Goal: Task Accomplishment & Management: Manage account settings

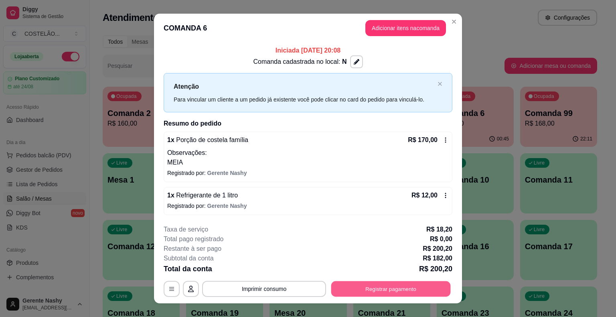
click at [356, 289] on button "Registrar pagamento" at bounding box center [391, 289] width 120 height 16
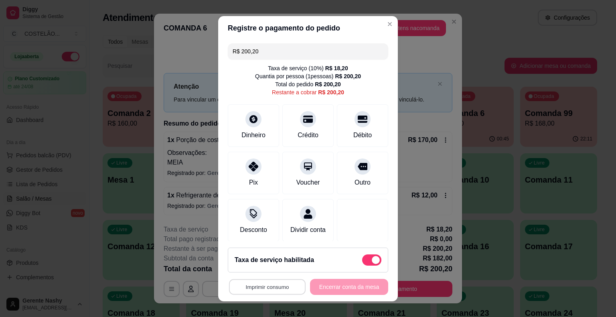
click at [277, 285] on button "Imprimir consumo" at bounding box center [267, 287] width 77 height 16
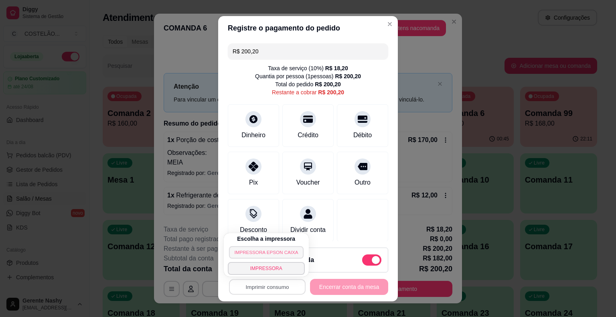
click at [265, 253] on button "IMPRESSORA EPSON CAIXA" at bounding box center [266, 252] width 75 height 12
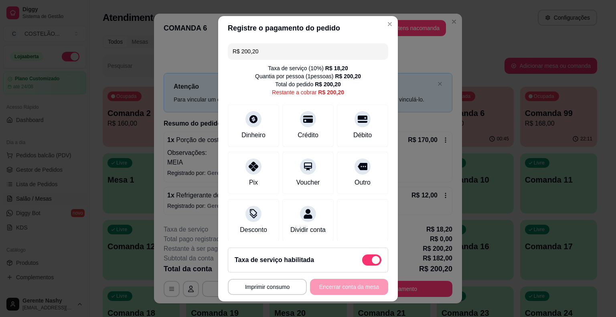
click at [378, 22] on button "Adicionar itens na comanda" at bounding box center [405, 28] width 81 height 16
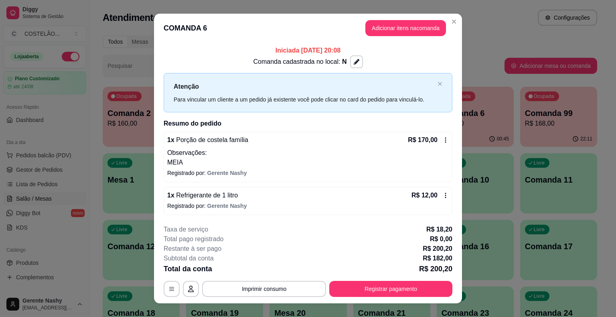
click at [449, 27] on button "Close" at bounding box center [454, 21] width 13 height 13
click at [452, 25] on div "Atendimento Salão Configurações" at bounding box center [350, 18] width 494 height 16
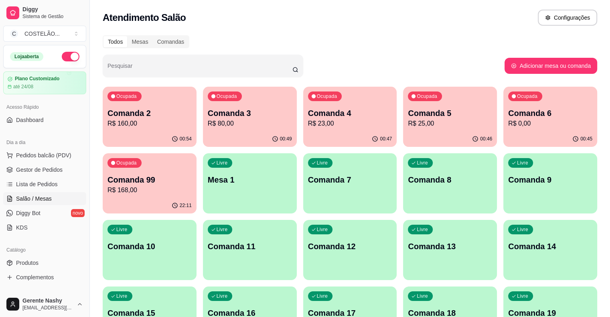
click at [508, 120] on p "R$ 0,00" at bounding box center [550, 124] width 84 height 10
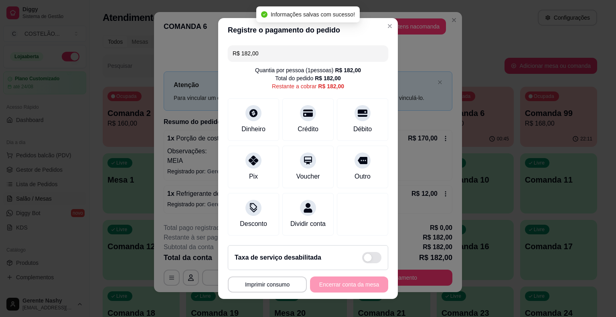
scroll to position [7, 0]
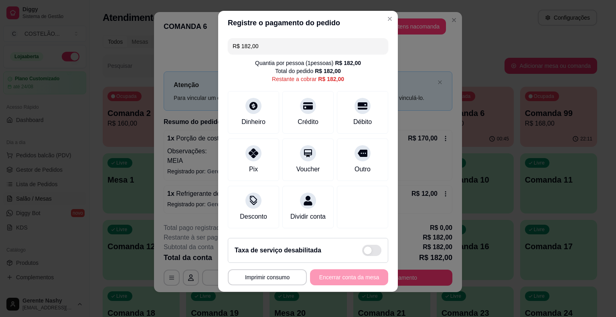
click at [366, 251] on span at bounding box center [371, 250] width 19 height 11
click at [366, 252] on input "checkbox" at bounding box center [364, 254] width 5 height 5
checkbox input "false"
type input "R$ 200,20"
checkbox input "true"
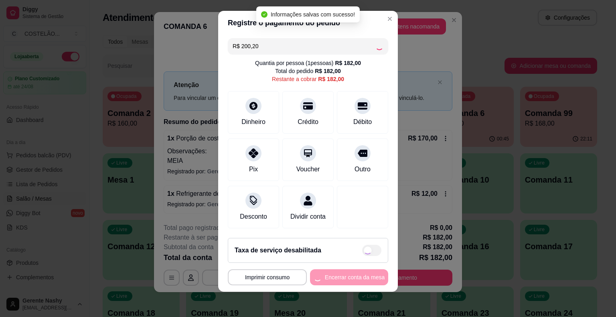
scroll to position [2, 0]
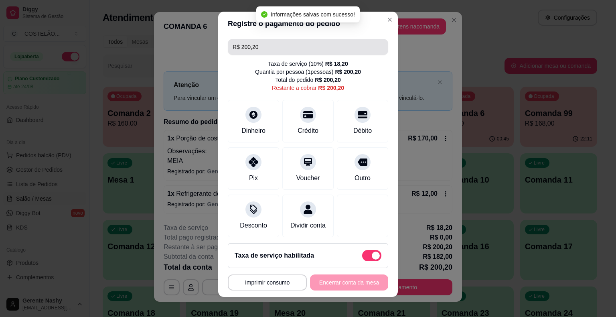
click at [340, 44] on input "R$ 200,20" at bounding box center [308, 47] width 151 height 16
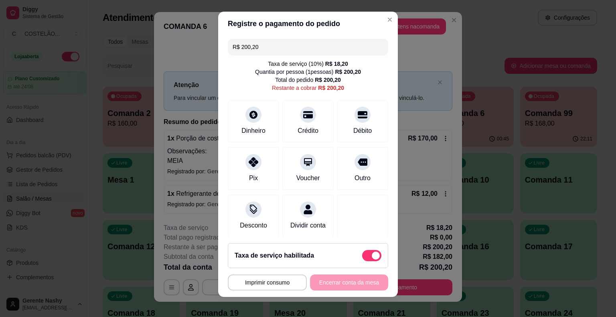
click at [284, 48] on input "R$ 200,20" at bounding box center [308, 47] width 151 height 16
type input "R$ 0,00"
click at [250, 223] on div "Desconto" at bounding box center [254, 224] width 30 height 10
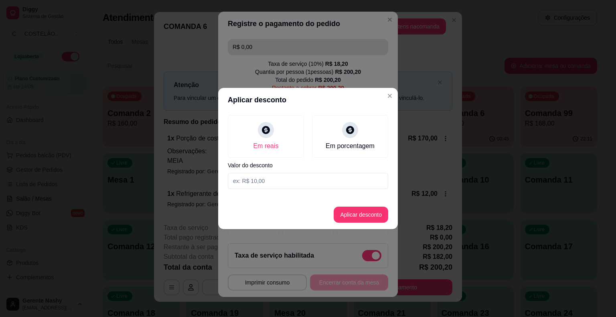
click at [313, 182] on input at bounding box center [308, 181] width 160 height 16
type input "85,00"
click at [362, 215] on button "Aplicar desconto" at bounding box center [361, 215] width 55 height 16
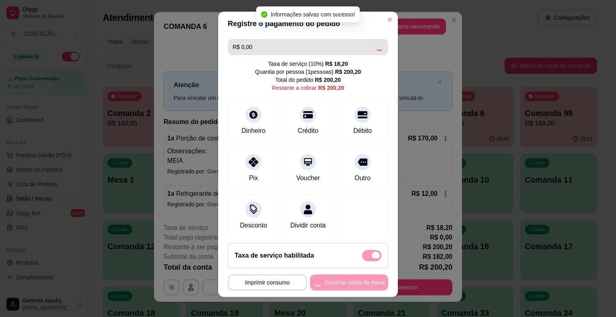
type input "R$ 115,20"
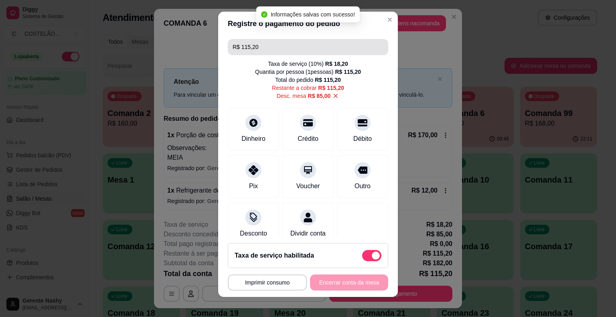
scroll to position [20, 0]
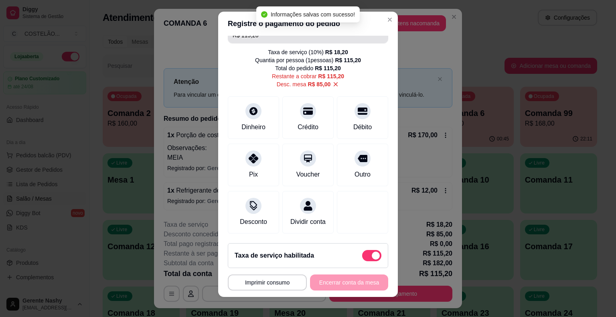
click at [280, 275] on button "Imprimir consumo" at bounding box center [267, 282] width 79 height 16
click at [273, 287] on button "Imprimir consumo" at bounding box center [267, 282] width 79 height 16
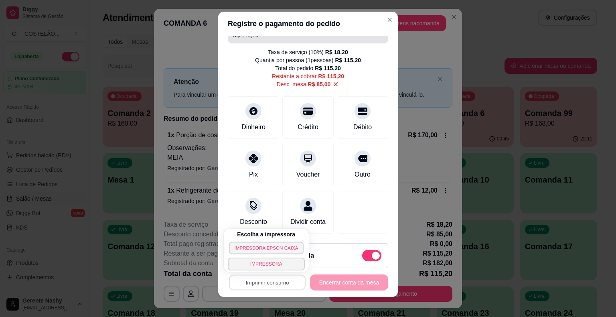
click at [274, 249] on button "IMPRESSORA EPSON CAIXA" at bounding box center [266, 247] width 75 height 12
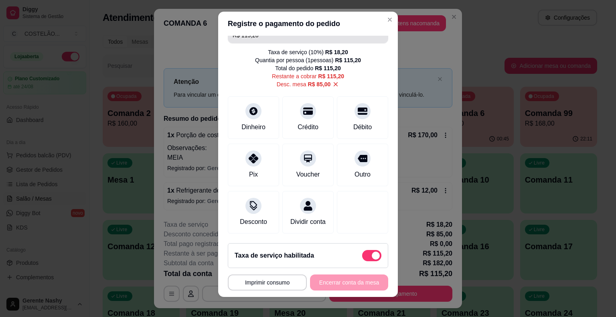
click at [382, 24] on button "Adicionar itens na comanda" at bounding box center [405, 23] width 81 height 16
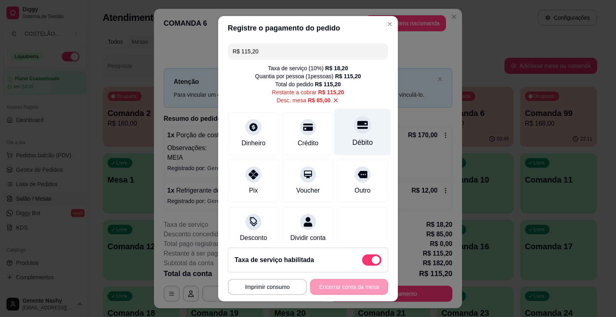
click at [352, 140] on div "Débito" at bounding box center [362, 142] width 20 height 10
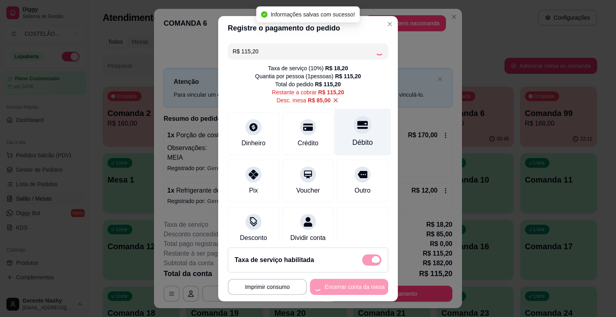
type input "R$ 0,00"
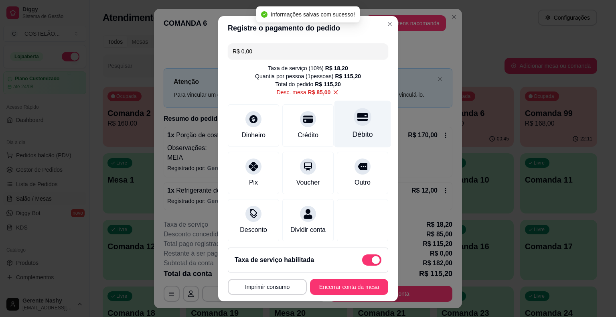
click at [282, 293] on button "Imprimir consumo" at bounding box center [267, 287] width 79 height 16
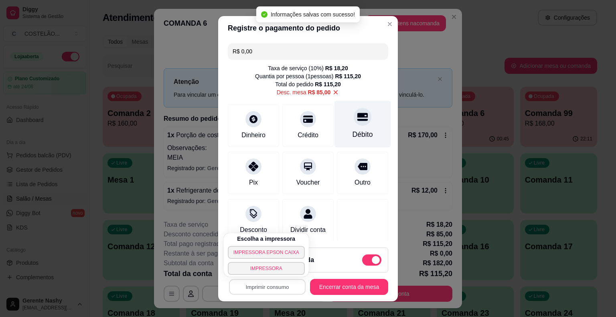
click at [280, 253] on button "IMPRESSORA EPSON CAIXA" at bounding box center [266, 252] width 77 height 13
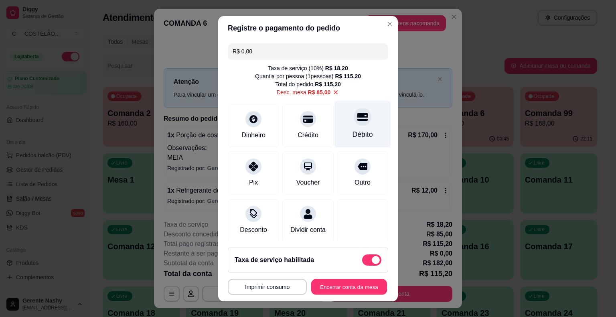
click at [340, 289] on button "Encerrar conta da mesa" at bounding box center [349, 287] width 76 height 16
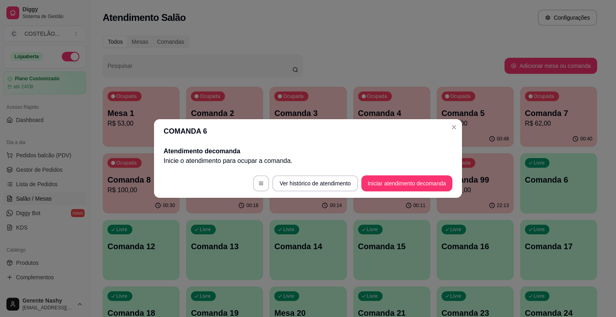
click at [451, 132] on button "Close" at bounding box center [454, 127] width 13 height 13
click at [451, 126] on p "R$ 84,00" at bounding box center [475, 124] width 67 height 10
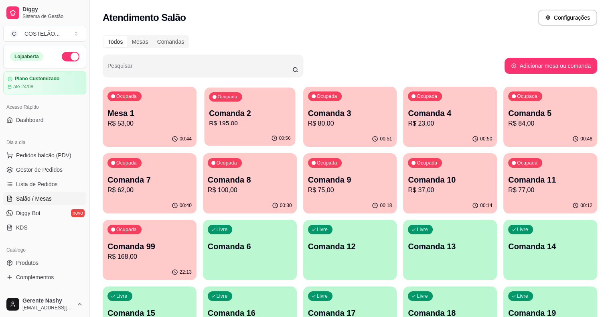
click at [247, 109] on p "Comanda 2" at bounding box center [250, 113] width 82 height 11
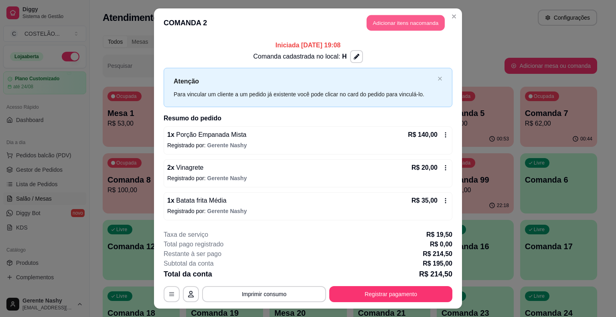
click at [391, 15] on header "COMANDA 2 Adicionar itens na comanda" at bounding box center [308, 22] width 308 height 29
click at [393, 25] on button "Adicionar itens na comanda" at bounding box center [406, 23] width 78 height 16
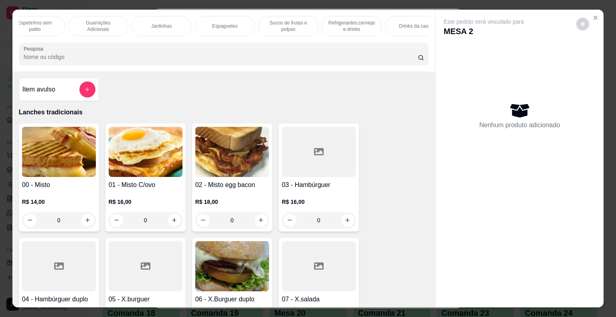
scroll to position [0, 523]
click at [346, 24] on p "Refrigerantes,cervejas e drinks" at bounding box center [349, 26] width 47 height 13
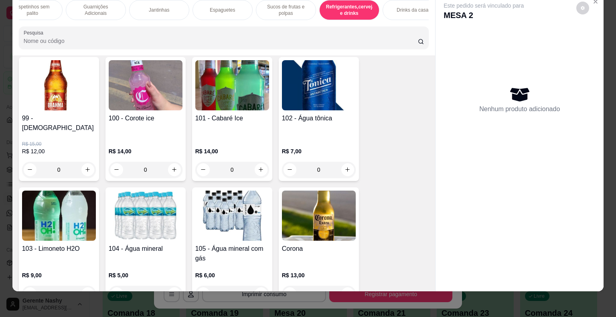
scroll to position [5338, 0]
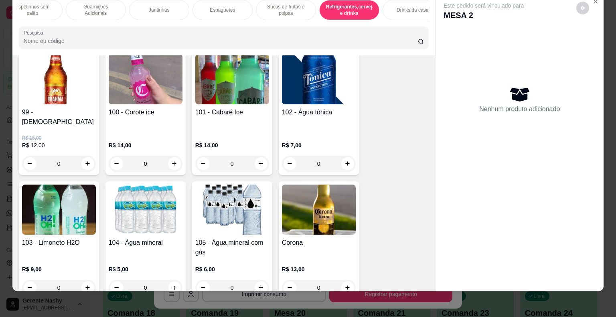
click at [171, 284] on icon "increase-product-quantity" at bounding box center [174, 287] width 6 height 6
type input "1"
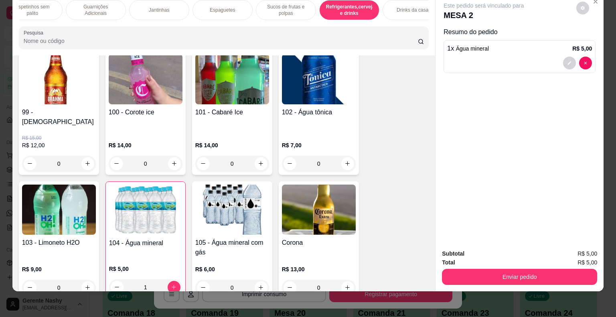
click at [498, 276] on button "Enviar pedido" at bounding box center [519, 277] width 155 height 16
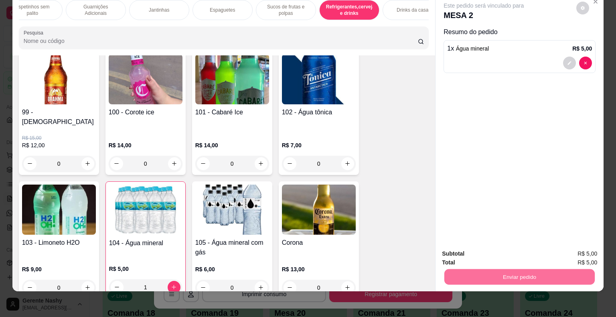
click at [490, 251] on button "Não registrar e enviar pedido" at bounding box center [492, 250] width 81 height 15
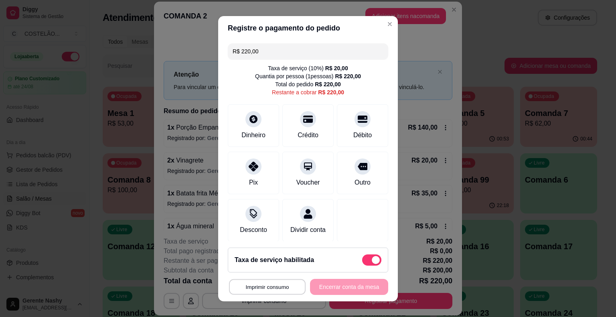
click at [271, 291] on button "Imprimir consumo" at bounding box center [267, 287] width 77 height 16
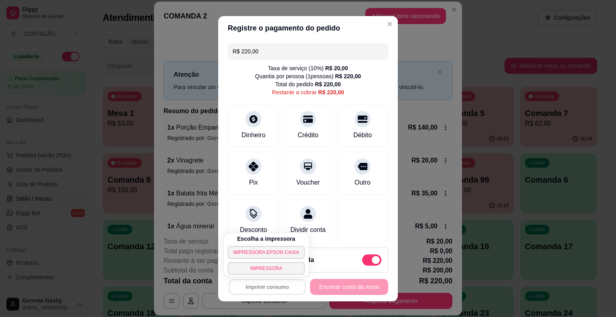
click at [263, 253] on button "IMPRESSORA EPSON CAIXA" at bounding box center [266, 252] width 77 height 13
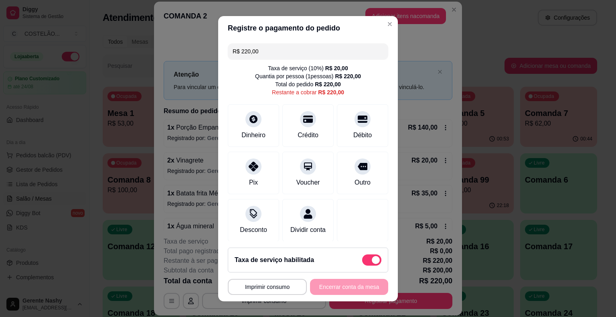
click at [385, 29] on header "Registre o pagamento do pedido" at bounding box center [308, 28] width 180 height 24
click at [376, 20] on button "Adicionar itens na comanda" at bounding box center [405, 16] width 81 height 16
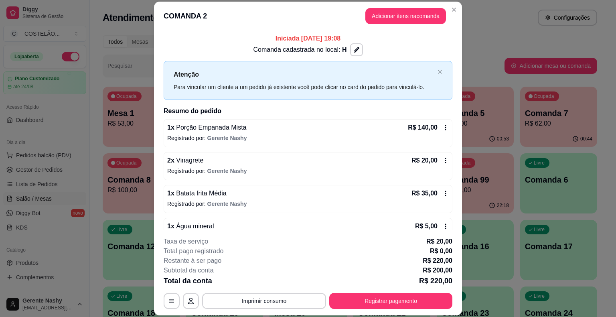
click at [446, 6] on div "Atendimento Salão Configurações" at bounding box center [350, 15] width 520 height 30
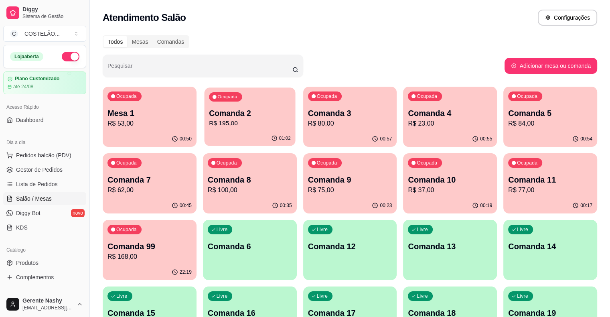
click at [219, 136] on div "01:02" at bounding box center [249, 138] width 91 height 15
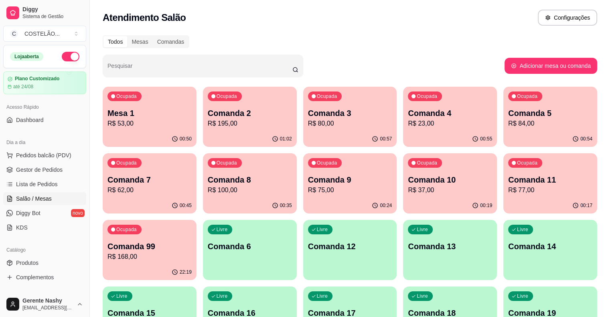
click at [317, 127] on p "R$ 80,00" at bounding box center [350, 124] width 84 height 10
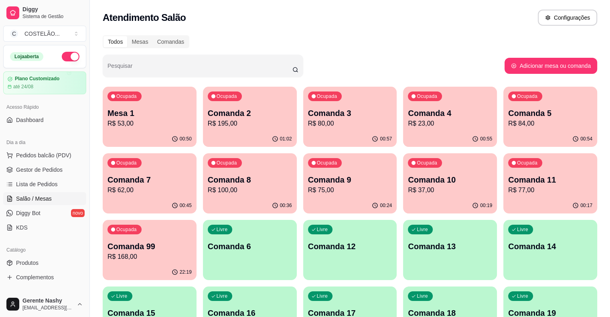
click at [508, 120] on p "R$ 84,00" at bounding box center [550, 124] width 84 height 10
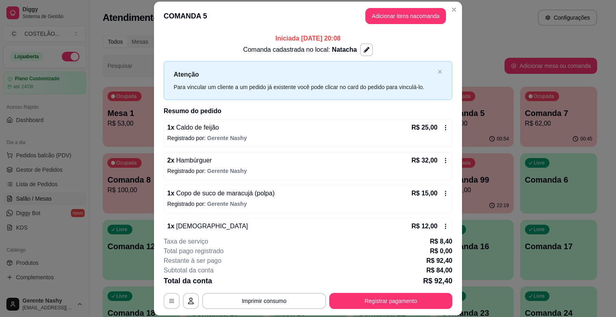
click at [433, 201] on p "Registrado por: Gerente Nashy" at bounding box center [308, 204] width 282 height 8
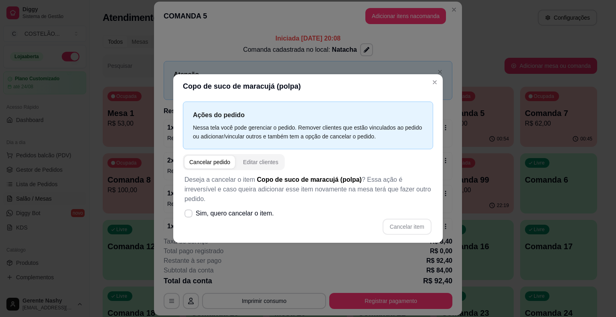
click at [191, 211] on icon at bounding box center [188, 213] width 6 height 5
click at [189, 215] on input "Sim, quero cancelar o item." at bounding box center [186, 217] width 5 height 5
checkbox input "true"
click at [397, 226] on button "Cancelar item" at bounding box center [407, 227] width 49 height 16
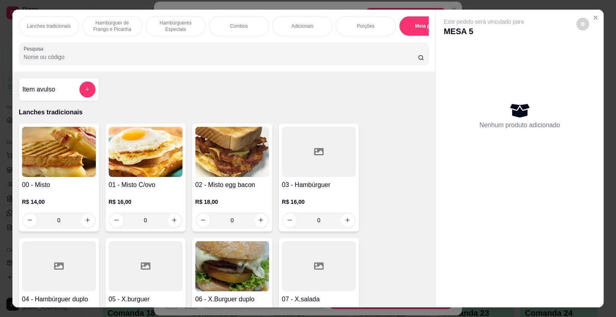
scroll to position [2377, 0]
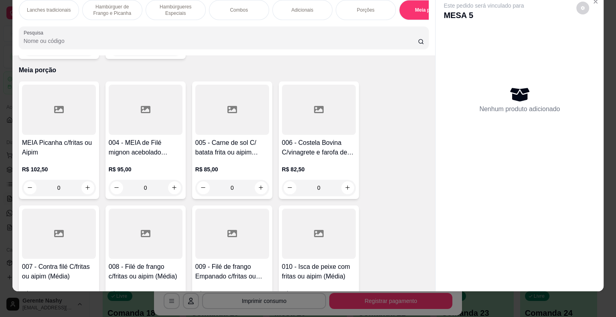
click at [414, 7] on div "Meia porção" at bounding box center [429, 10] width 60 height 20
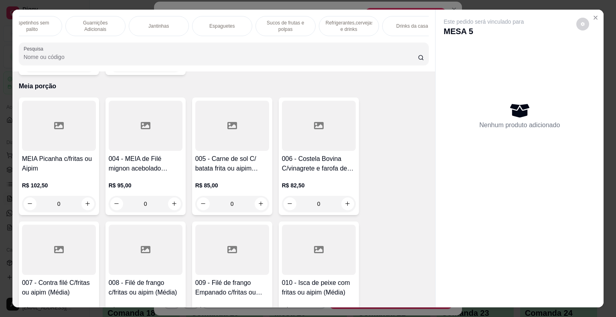
scroll to position [0, 525]
click at [347, 29] on div "Refrigerantes,cervejas e drinks" at bounding box center [348, 26] width 60 height 20
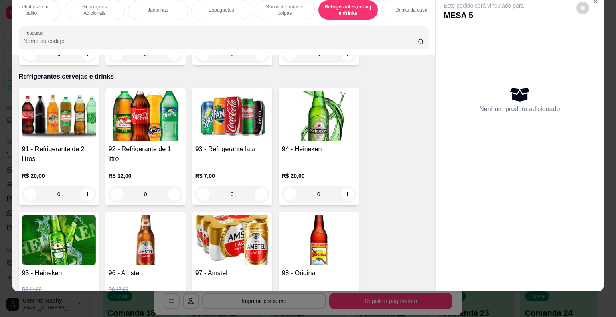
click at [261, 188] on button "increase-product-quantity" at bounding box center [261, 194] width 13 height 13
type input "1"
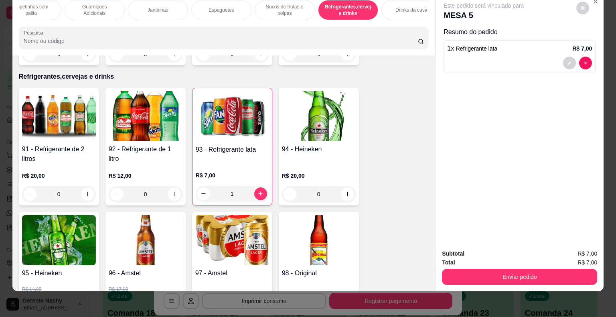
click at [498, 273] on button "Enviar pedido" at bounding box center [519, 277] width 155 height 16
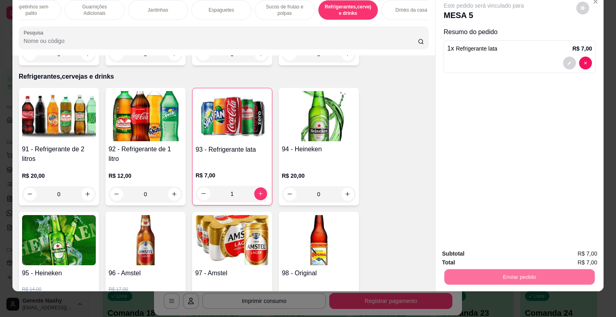
click at [492, 253] on button "Não registrar e enviar pedido" at bounding box center [492, 250] width 83 height 15
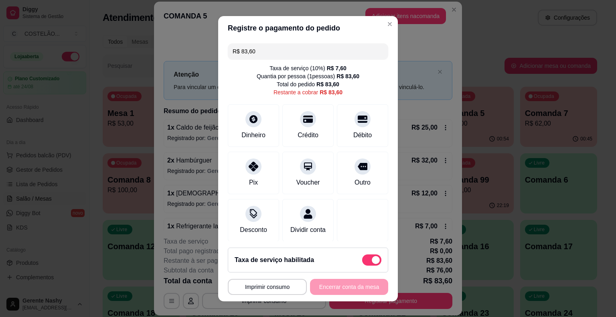
click at [284, 290] on button "Imprimir consumo" at bounding box center [267, 287] width 79 height 16
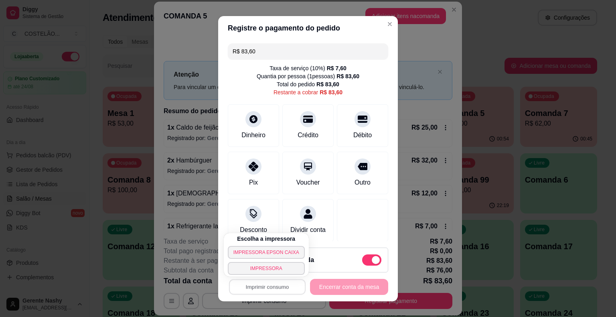
click at [279, 255] on button "IMPRESSORA EPSON CAIXA" at bounding box center [266, 252] width 77 height 13
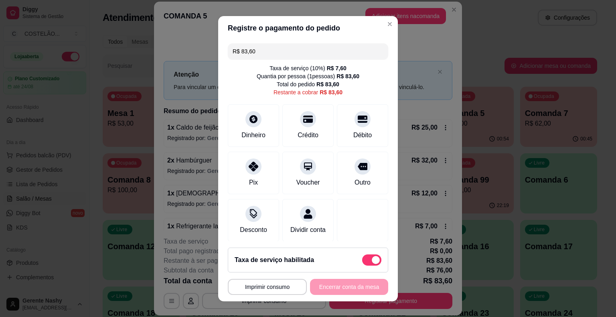
click at [484, 30] on div "**********" at bounding box center [308, 158] width 616 height 317
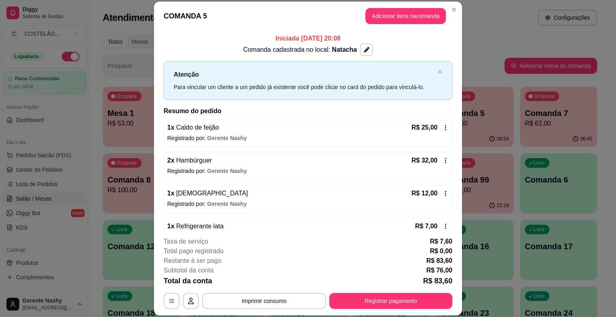
click at [457, 11] on div "Atendimento Salão Configurações" at bounding box center [350, 18] width 494 height 16
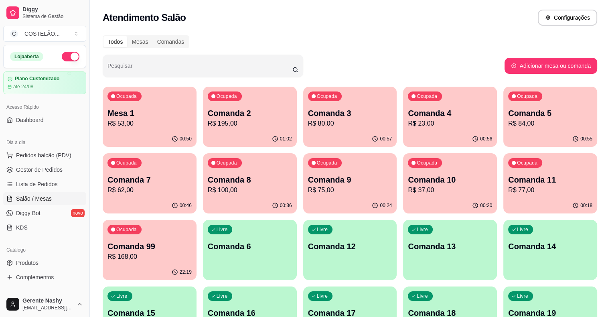
click at [228, 120] on p "R$ 195,00" at bounding box center [250, 124] width 84 height 10
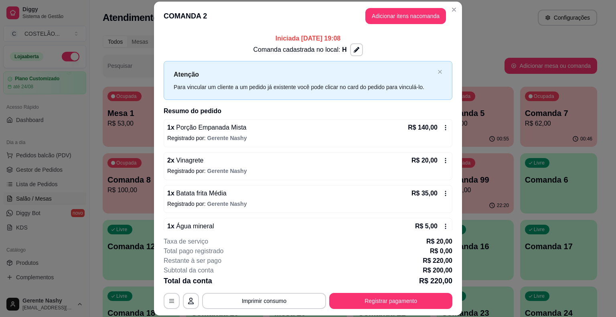
scroll to position [18, 0]
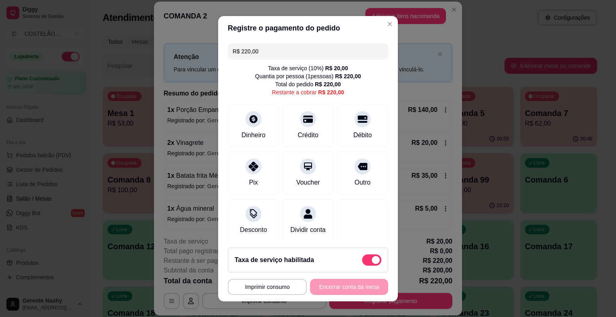
click at [278, 290] on button "Imprimir consumo" at bounding box center [267, 287] width 79 height 16
click at [348, 128] on div "Débito" at bounding box center [362, 125] width 51 height 43
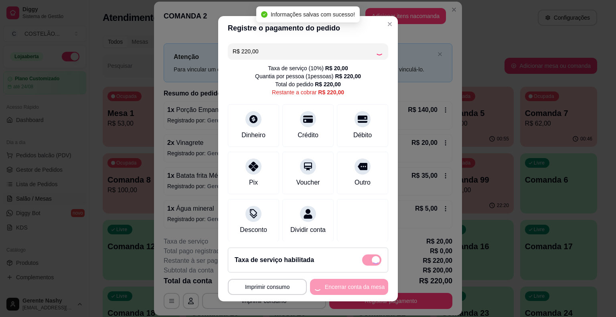
type input "R$ 0,00"
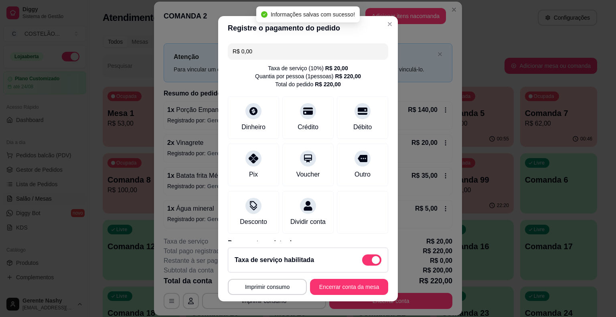
click at [275, 294] on button "Imprimir consumo" at bounding box center [267, 287] width 79 height 16
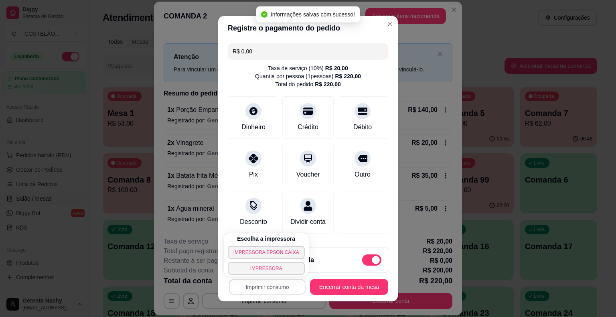
click at [284, 253] on button "IMPRESSORA EPSON CAIXA" at bounding box center [266, 252] width 77 height 13
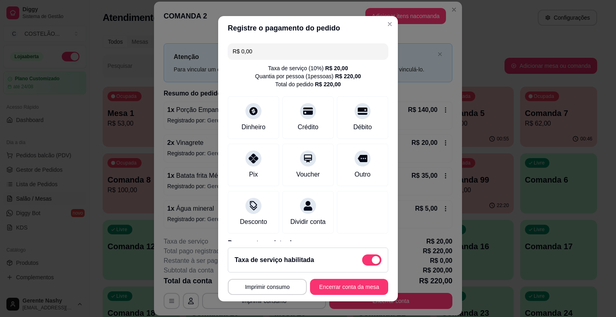
click at [339, 292] on button "Encerrar conta da mesa" at bounding box center [349, 287] width 78 height 16
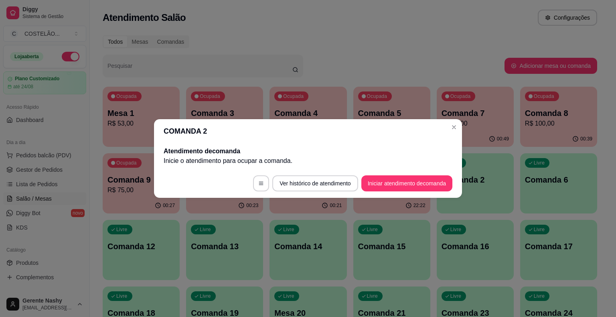
click at [452, 126] on p "R$ 62,00" at bounding box center [475, 124] width 67 height 10
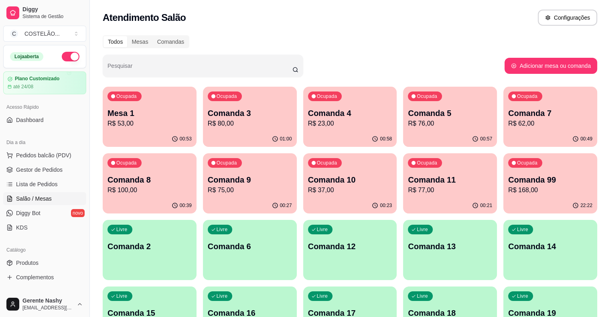
click at [229, 124] on p "R$ 80,00" at bounding box center [250, 124] width 84 height 10
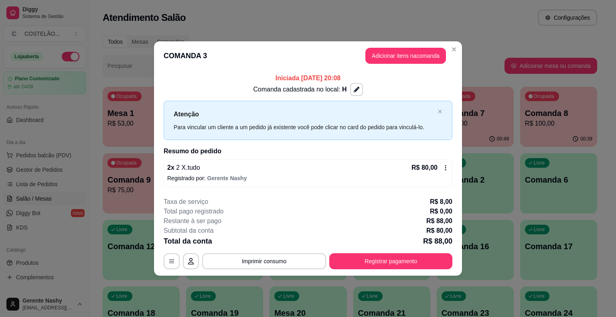
click at [499, 39] on div "Todos Mesas Comandas" at bounding box center [350, 41] width 494 height 13
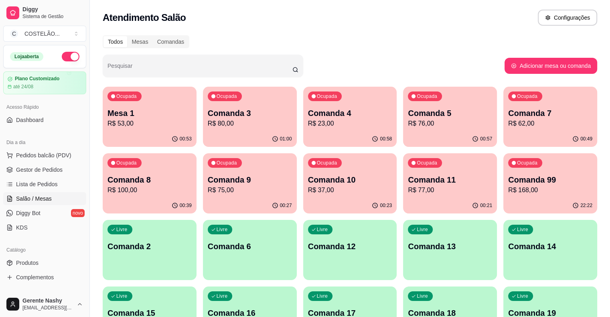
click at [324, 122] on p "R$ 23,00" at bounding box center [350, 124] width 84 height 10
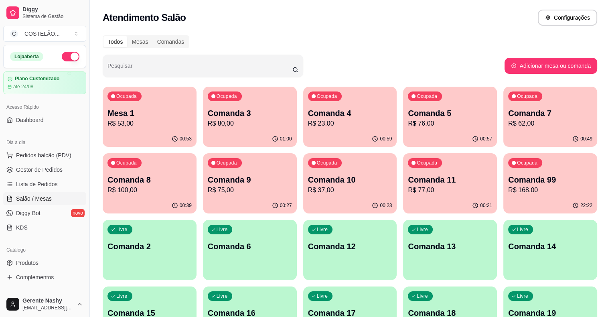
click at [403, 128] on div "Ocupada Comanda 5 R$ 76,00" at bounding box center [450, 109] width 94 height 45
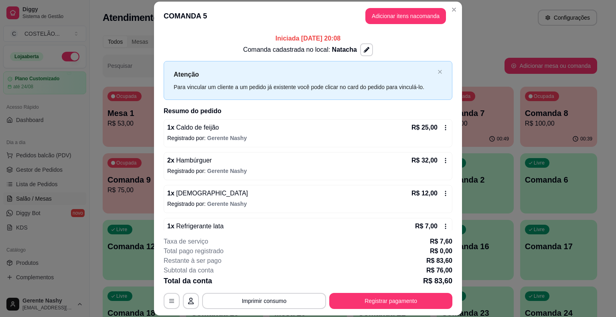
click at [274, 306] on button "Imprimir consumo" at bounding box center [264, 301] width 124 height 16
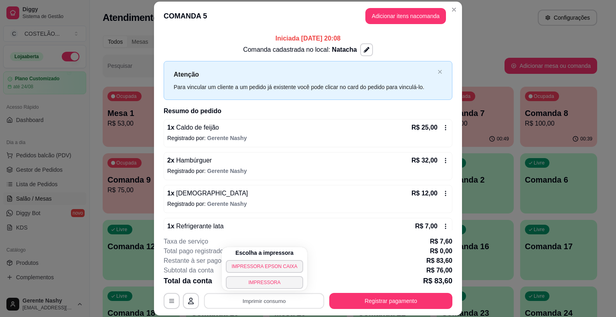
click at [268, 267] on button "IMPRESSORA EPSON CAIXA" at bounding box center [264, 266] width 77 height 13
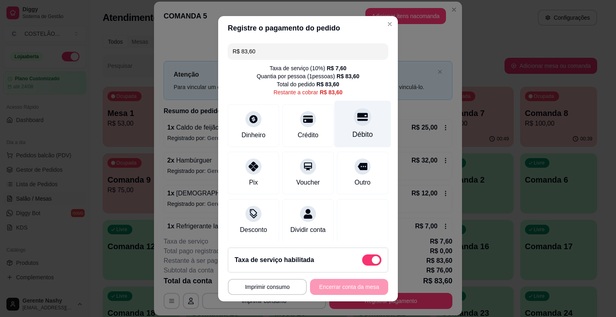
click at [351, 130] on div "Débito" at bounding box center [362, 123] width 57 height 47
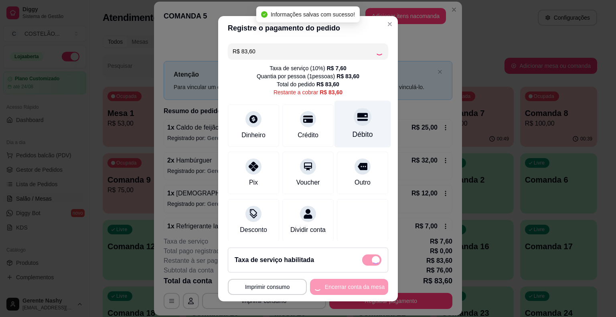
type input "R$ 0,00"
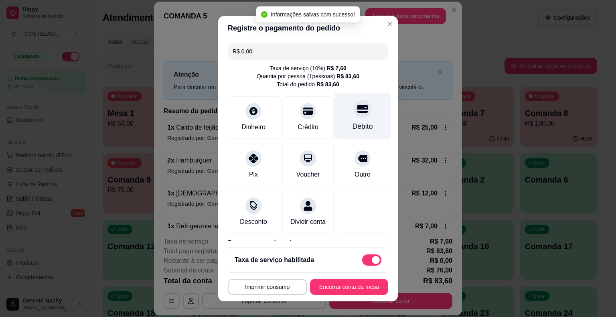
click at [289, 287] on button "Imprimir consumo" at bounding box center [267, 287] width 79 height 16
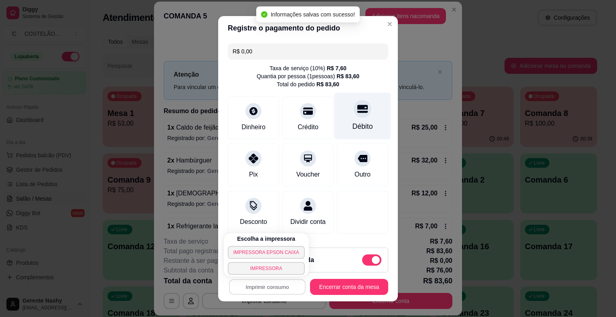
click at [287, 255] on button "IMPRESSORA EPSON CAIXA" at bounding box center [266, 252] width 77 height 13
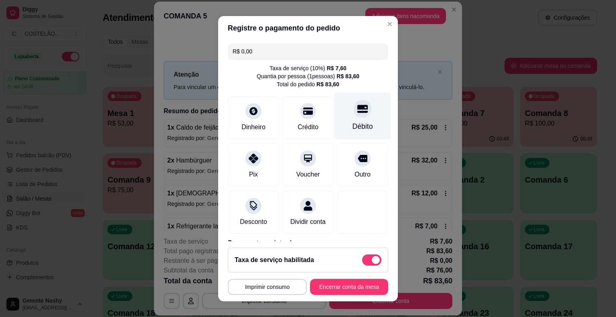
click at [340, 283] on button "Encerrar conta da mesa" at bounding box center [349, 287] width 78 height 16
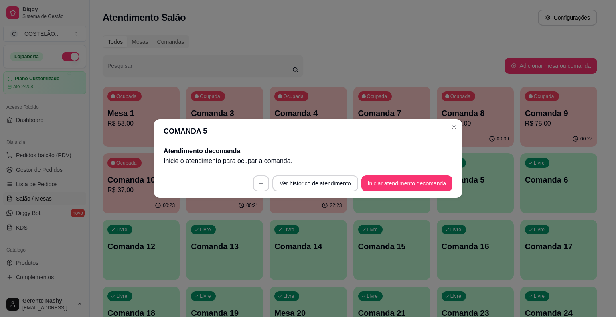
click at [452, 132] on div "00:39" at bounding box center [475, 139] width 77 height 16
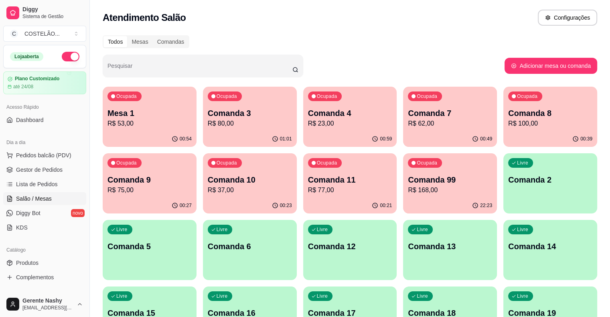
click at [192, 185] on p "R$ 75,00" at bounding box center [149, 190] width 84 height 10
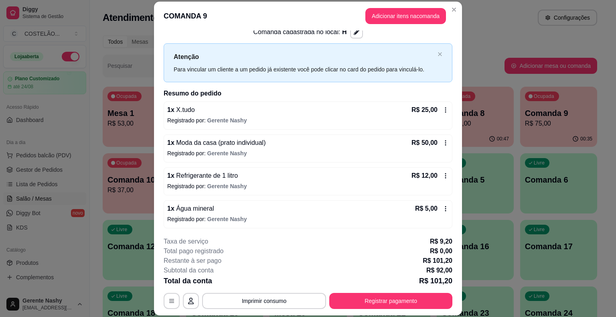
scroll to position [24, 0]
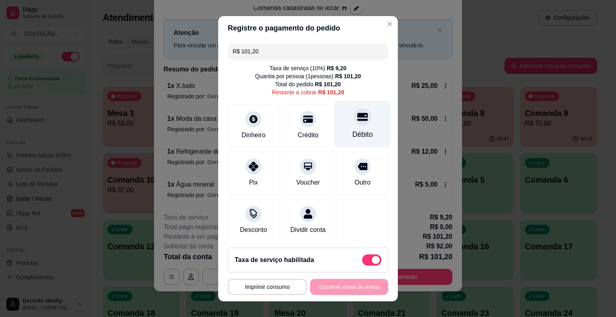
click at [352, 131] on div "Débito" at bounding box center [362, 134] width 20 height 10
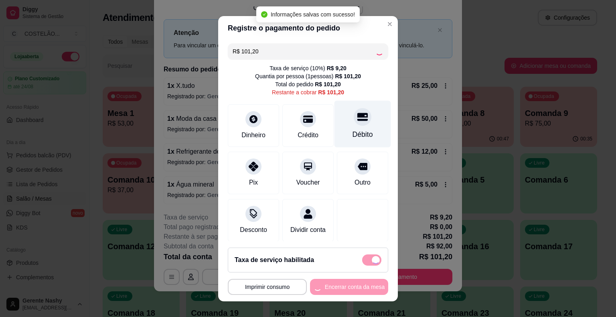
type input "R$ 0,00"
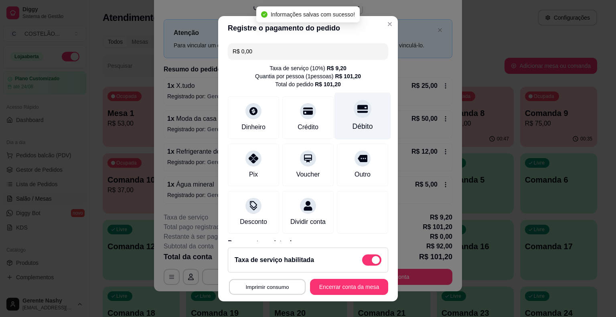
click at [277, 286] on button "Imprimir consumo" at bounding box center [267, 287] width 77 height 16
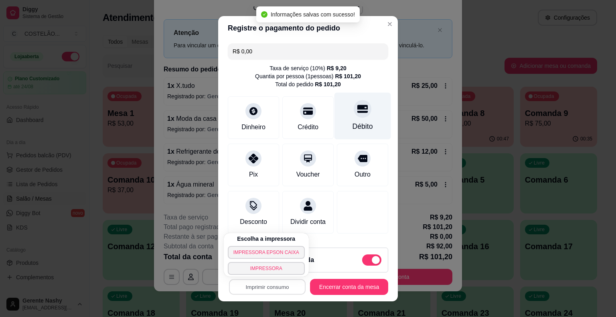
click at [278, 250] on button "IMPRESSORA EPSON CAIXA" at bounding box center [266, 252] width 77 height 13
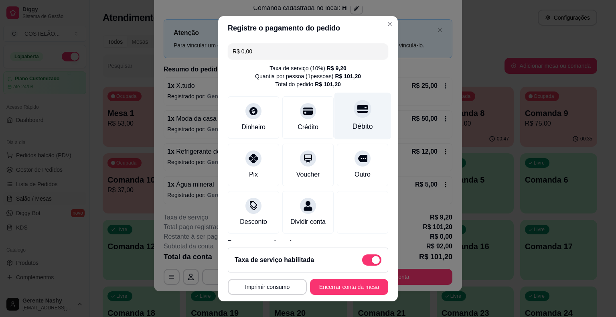
click at [342, 291] on button "Encerrar conta da mesa" at bounding box center [349, 287] width 78 height 16
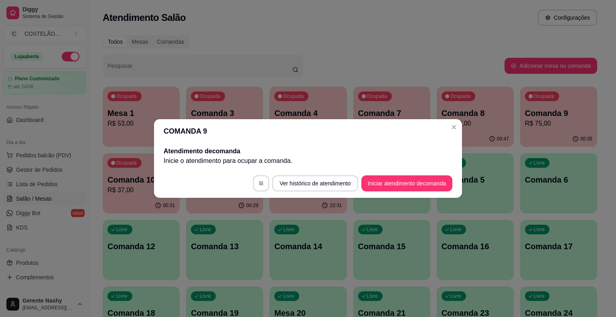
scroll to position [0, 0]
click at [457, 126] on p "R$ 100,00" at bounding box center [475, 124] width 67 height 10
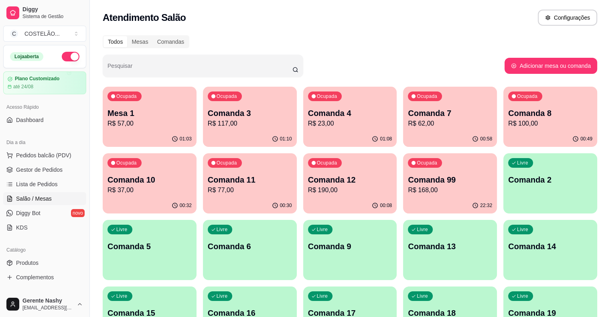
click at [234, 124] on p "R$ 117,00" at bounding box center [250, 124] width 84 height 10
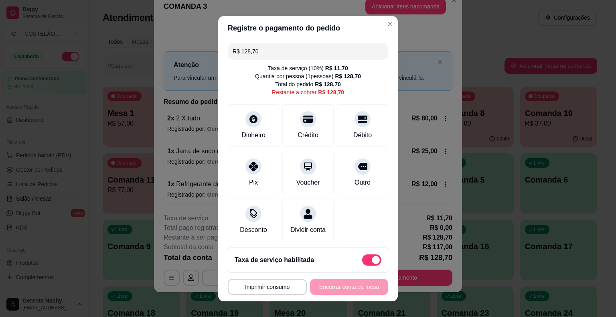
scroll to position [12, 0]
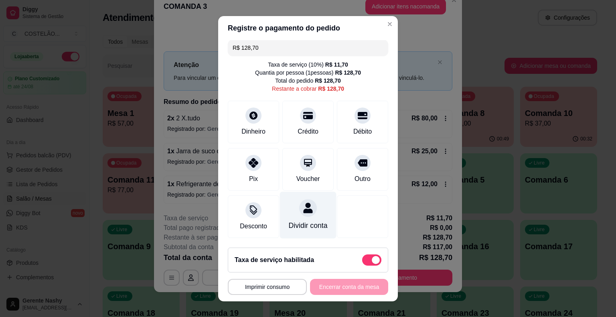
click at [291, 220] on div "Dividir conta" at bounding box center [308, 225] width 39 height 10
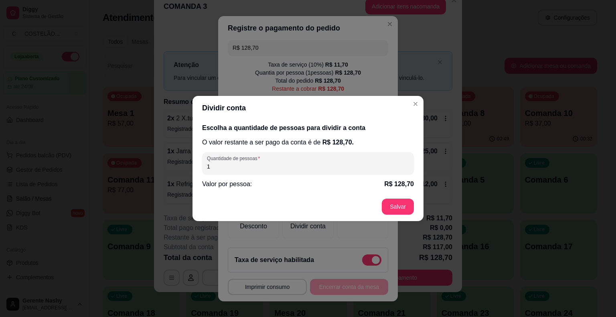
click at [290, 167] on input "1" at bounding box center [308, 166] width 202 height 8
type input "2"
click at [400, 207] on footer "Salvar" at bounding box center [307, 206] width 231 height 29
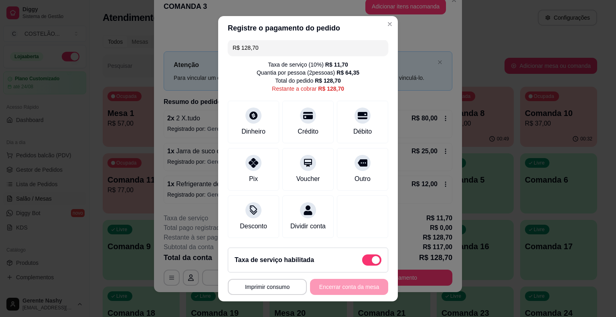
scroll to position [0, 0]
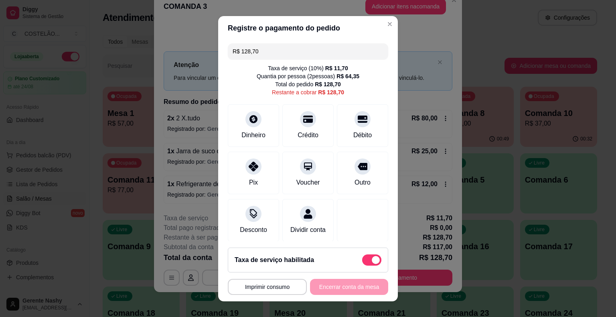
click at [324, 47] on input "R$ 128,70" at bounding box center [308, 51] width 151 height 16
click at [353, 129] on div "Débito" at bounding box center [362, 123] width 57 height 47
click at [303, 120] on icon at bounding box center [308, 117] width 10 height 8
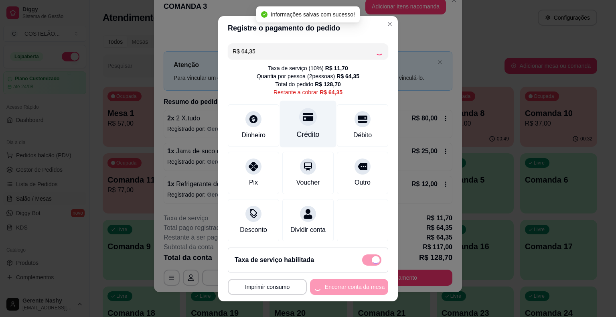
type input "R$ 0,00"
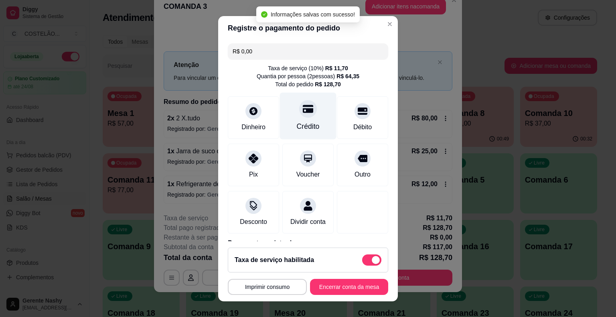
click at [277, 288] on button "Imprimir consumo" at bounding box center [267, 287] width 79 height 16
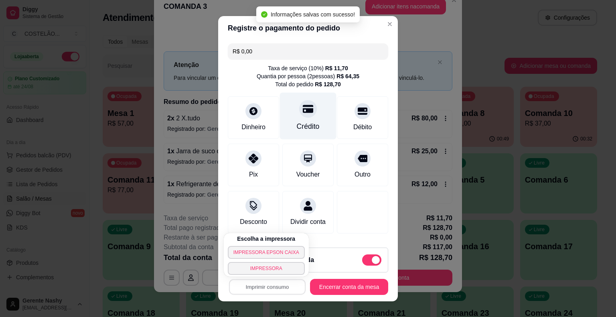
click at [272, 247] on button "IMPRESSORA EPSON CAIXA" at bounding box center [266, 252] width 77 height 13
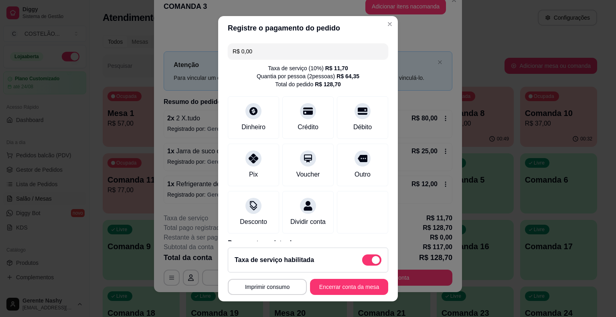
click at [323, 299] on footer "**********" at bounding box center [308, 271] width 180 height 60
click at [320, 286] on button "Encerrar conta da mesa" at bounding box center [349, 287] width 76 height 16
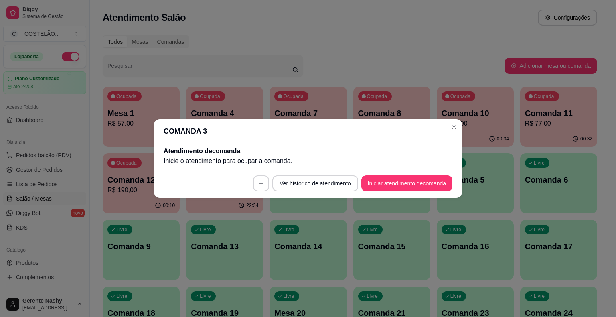
click at [451, 121] on header "COMANDA 3" at bounding box center [308, 131] width 308 height 24
click at [455, 132] on div "00:34" at bounding box center [475, 139] width 77 height 16
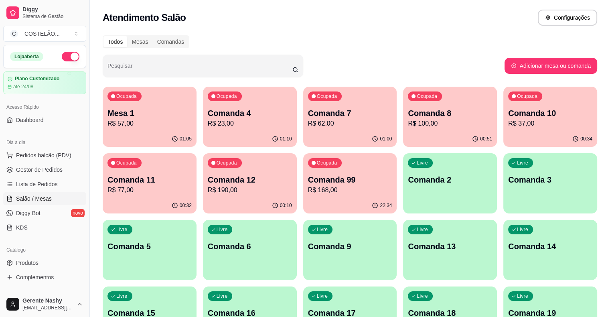
click at [309, 129] on div "Ocupada Comanda 7 R$ 62,00" at bounding box center [350, 109] width 94 height 45
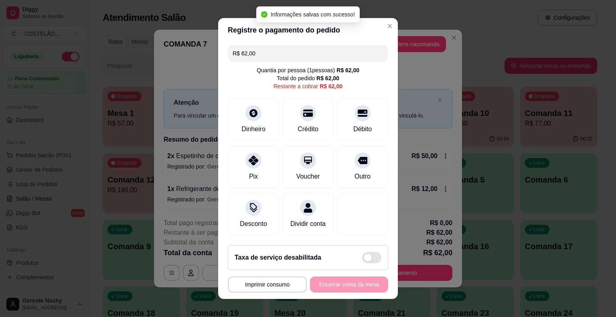
scroll to position [7, 0]
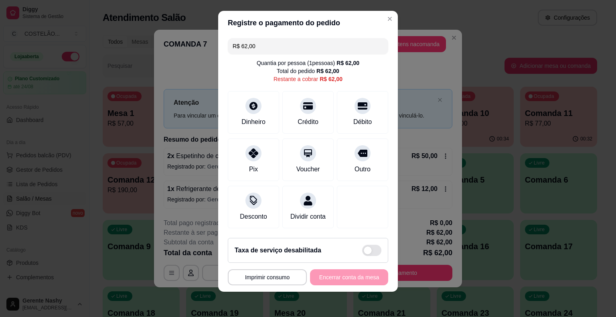
click at [368, 255] on span at bounding box center [371, 250] width 19 height 11
click at [367, 255] on input "checkbox" at bounding box center [364, 254] width 5 height 5
checkbox input "false"
type input "R$ 68,20"
checkbox input "true"
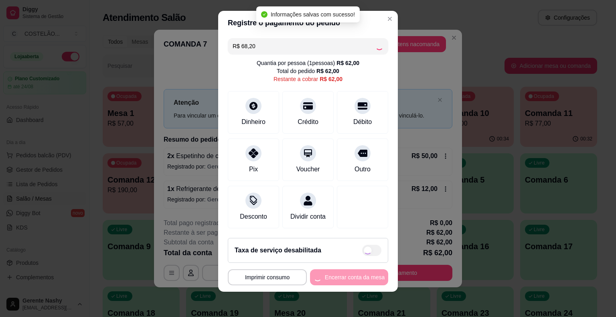
scroll to position [4, 0]
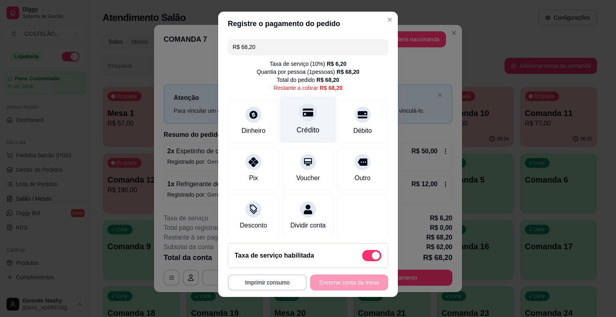
click at [300, 120] on div at bounding box center [308, 112] width 18 height 18
type input "R$ 0,00"
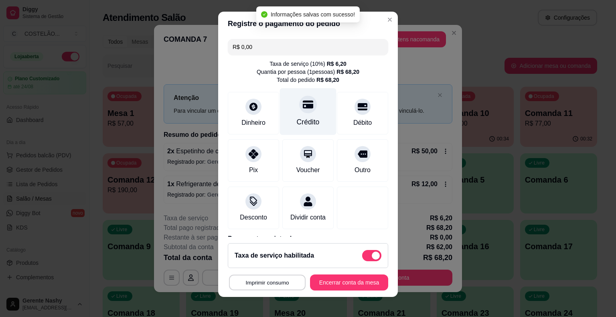
click at [281, 286] on button "Imprimir consumo" at bounding box center [267, 282] width 77 height 16
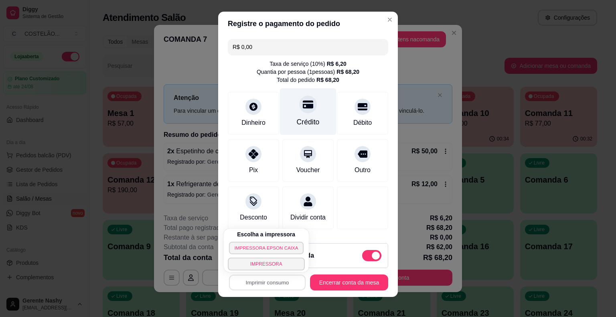
click at [279, 247] on button "IMPRESSORA EPSON CAIXA" at bounding box center [266, 247] width 75 height 12
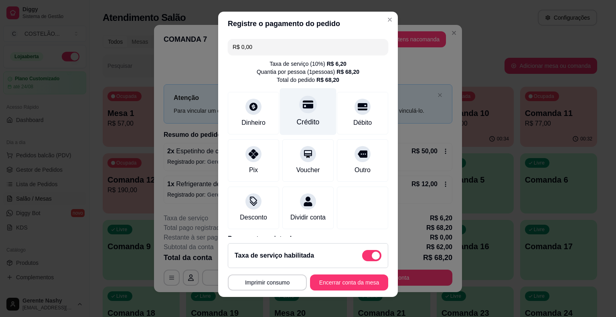
click at [334, 284] on button "Encerrar conta da mesa" at bounding box center [349, 282] width 78 height 16
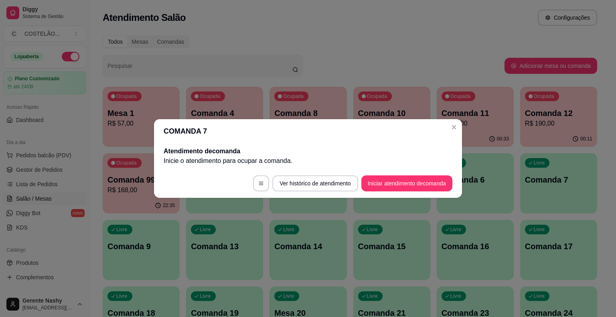
click at [459, 127] on p "R$ 83,00" at bounding box center [475, 124] width 67 height 10
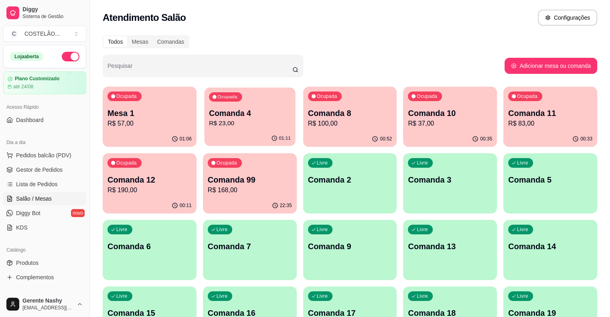
click at [234, 132] on div "01:11" at bounding box center [249, 138] width 91 height 15
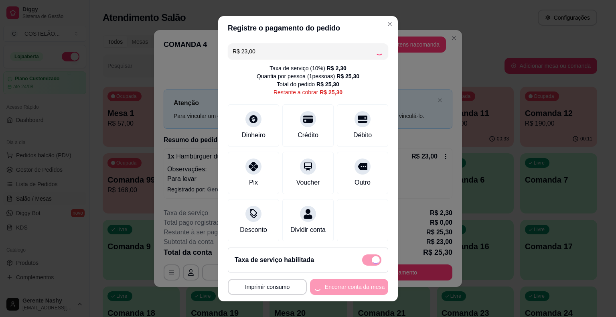
checkbox input "false"
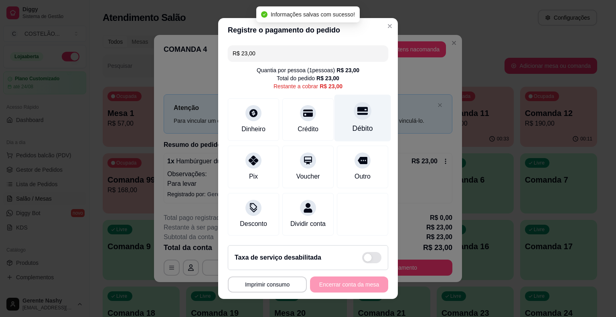
click at [352, 125] on div "Débito" at bounding box center [362, 128] width 20 height 10
type input "R$ 0,00"
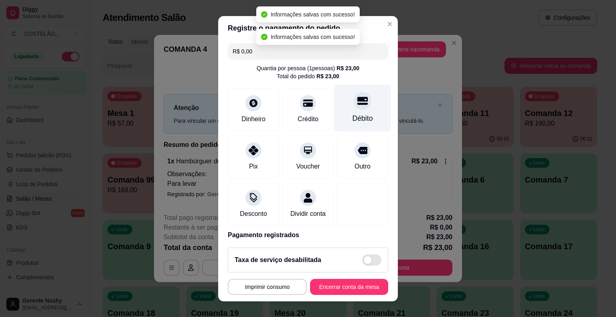
click at [363, 265] on span at bounding box center [371, 259] width 19 height 11
click at [363, 265] on input "checkbox" at bounding box center [364, 263] width 5 height 5
checkbox input "false"
type input "R$ 2,30"
checkbox input "true"
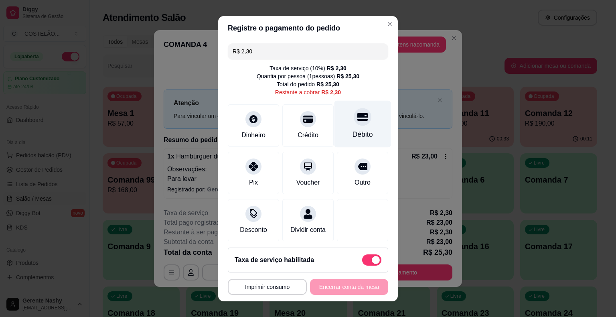
click at [352, 130] on div "Débito" at bounding box center [362, 134] width 20 height 10
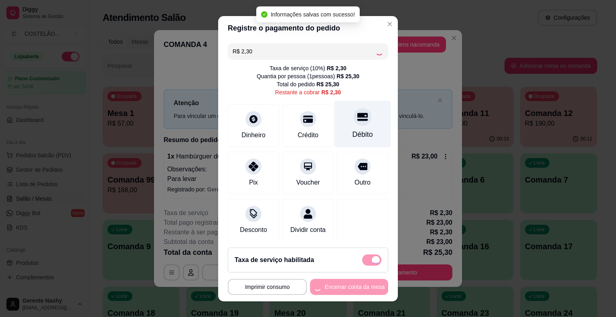
type input "R$ 0,00"
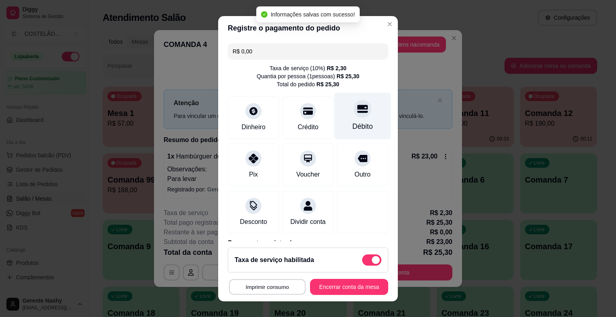
click at [278, 282] on button "Imprimir consumo" at bounding box center [267, 287] width 77 height 16
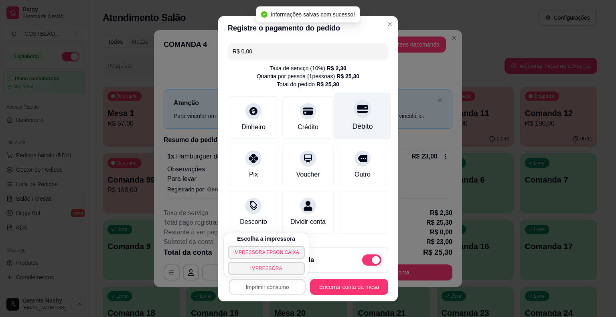
click at [287, 247] on button "IMPRESSORA EPSON CAIXA" at bounding box center [266, 252] width 77 height 13
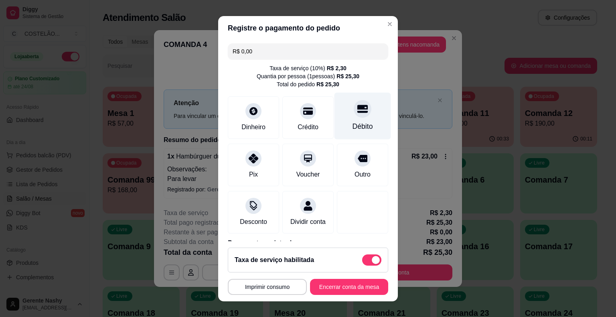
click at [344, 281] on button "Encerrar conta da mesa" at bounding box center [349, 287] width 78 height 16
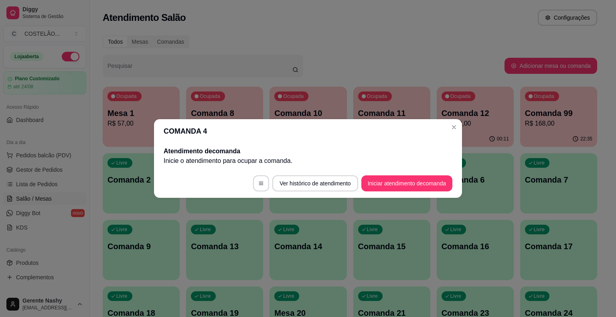
click at [458, 126] on button "Close" at bounding box center [454, 127] width 13 height 13
click at [454, 129] on div "Ocupada Comanda 12 R$ 190,00" at bounding box center [475, 109] width 77 height 45
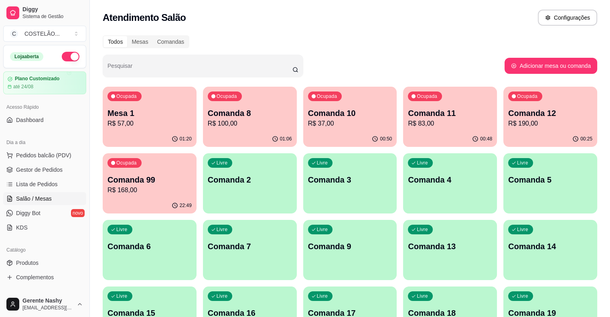
click at [230, 124] on p "R$ 100,00" at bounding box center [250, 124] width 84 height 10
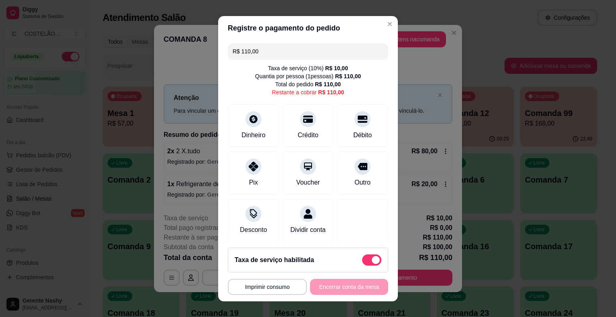
scroll to position [12, 0]
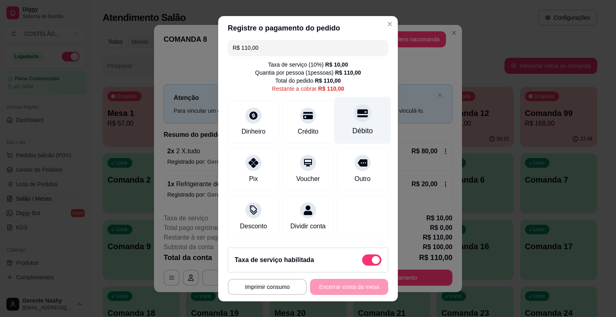
click at [354, 113] on div at bounding box center [363, 113] width 18 height 18
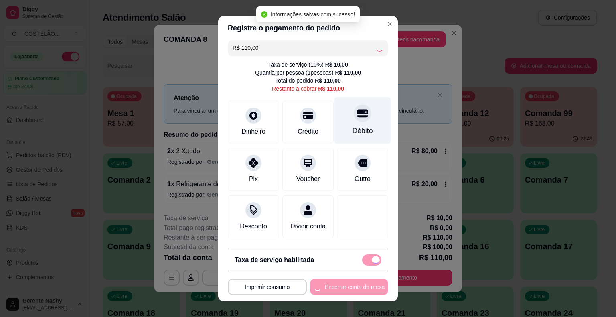
type input "R$ 0,00"
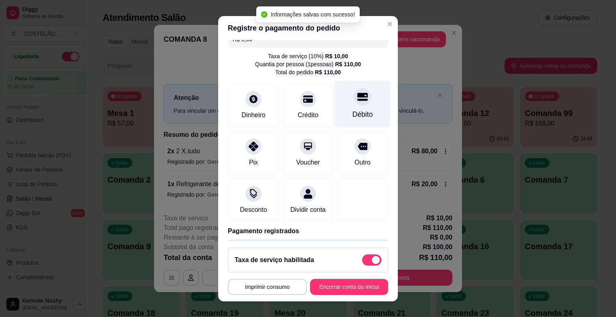
click at [284, 287] on button "Imprimir consumo" at bounding box center [267, 287] width 79 height 16
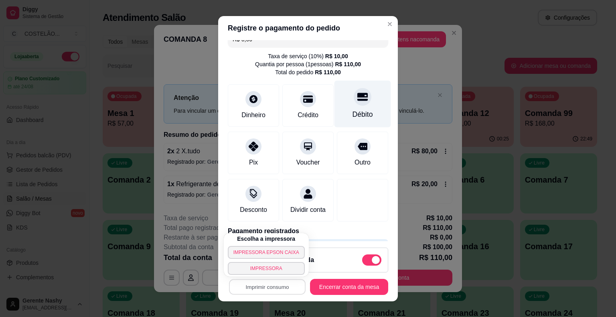
click at [276, 253] on button "IMPRESSORA EPSON CAIXA" at bounding box center [266, 252] width 77 height 13
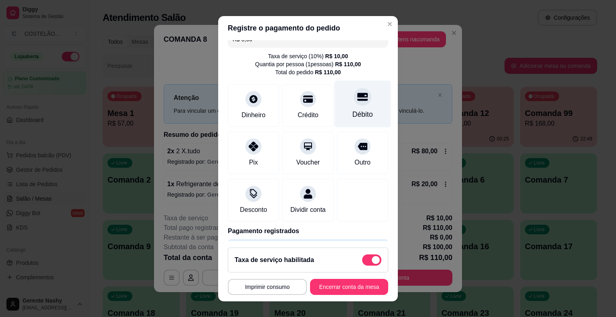
click at [332, 282] on button "Encerrar conta da mesa" at bounding box center [349, 287] width 78 height 16
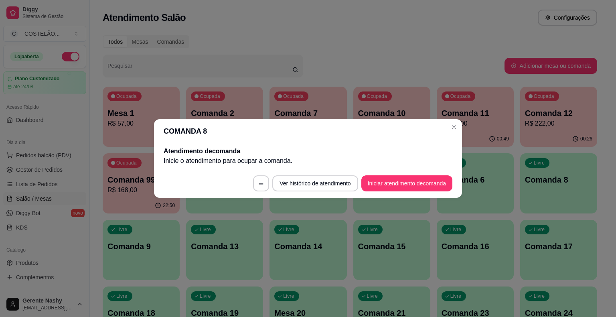
click at [452, 126] on p "R$ 83,00" at bounding box center [475, 124] width 67 height 10
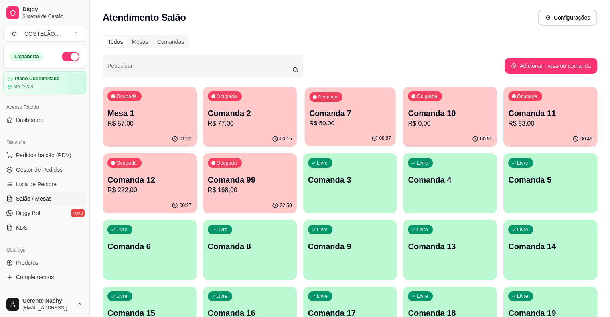
click at [320, 130] on div "Ocupada Comanda 7 R$ 50,00" at bounding box center [349, 108] width 91 height 43
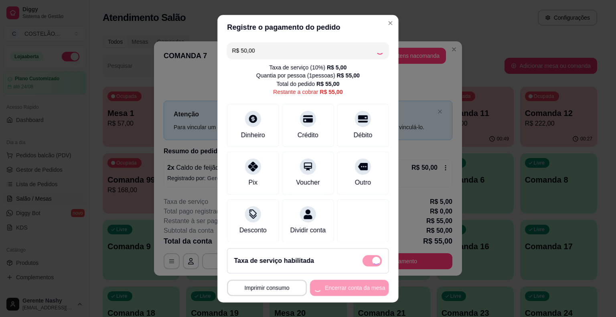
scroll to position [4, 0]
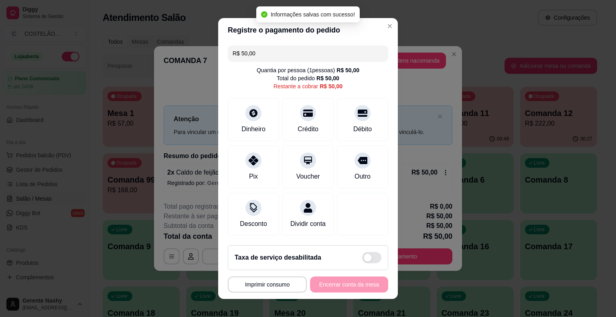
click at [366, 261] on span at bounding box center [371, 257] width 19 height 11
click at [366, 260] on input "checkbox" at bounding box center [364, 257] width 5 height 5
checkbox input "false"
type input "R$ 55,00"
checkbox input "true"
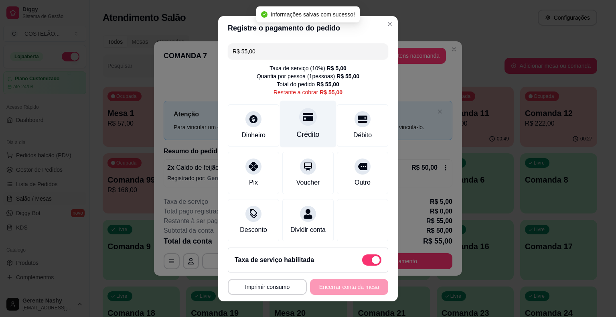
click at [306, 128] on div "Crédito" at bounding box center [308, 123] width 57 height 47
type input "R$ 0,00"
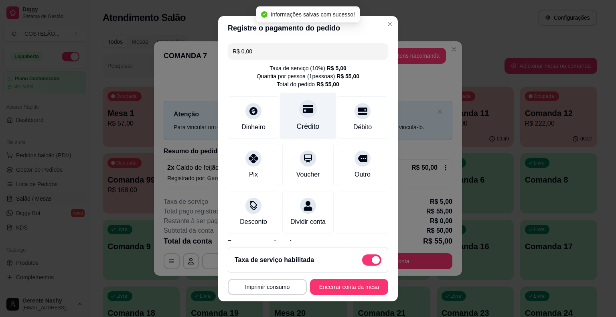
click at [288, 289] on button "Imprimir consumo" at bounding box center [267, 287] width 79 height 16
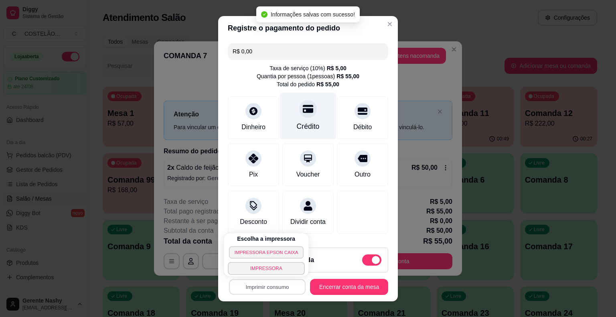
click at [277, 255] on button "IMPRESSORA EPSON CAIXA" at bounding box center [266, 252] width 75 height 12
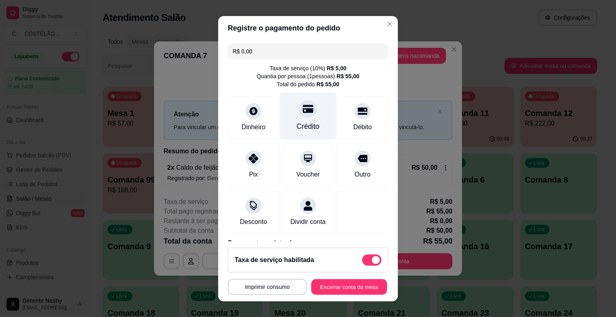
click at [322, 290] on button "Encerrar conta da mesa" at bounding box center [349, 287] width 76 height 16
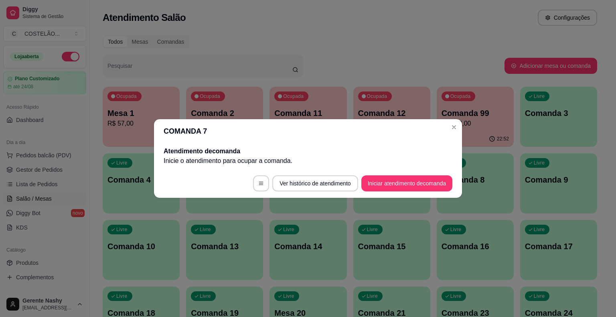
click at [451, 128] on p "R$ 168,00" at bounding box center [475, 124] width 67 height 10
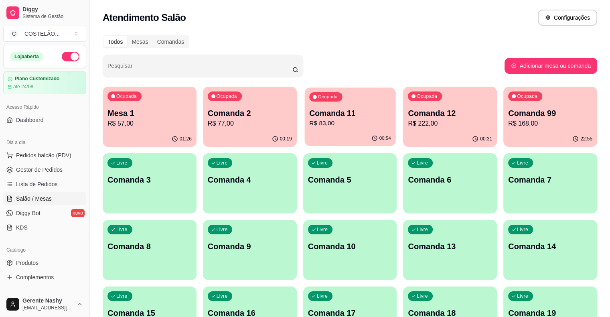
click at [309, 122] on p "R$ 83,00" at bounding box center [350, 123] width 82 height 9
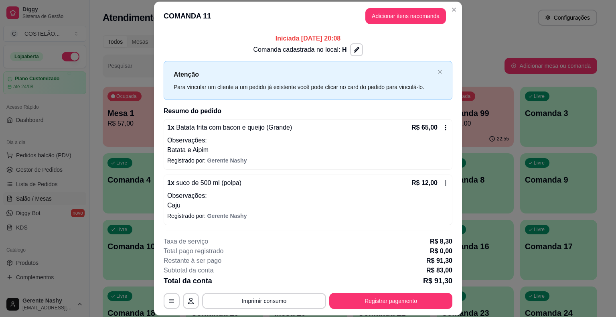
scroll to position [30, 0]
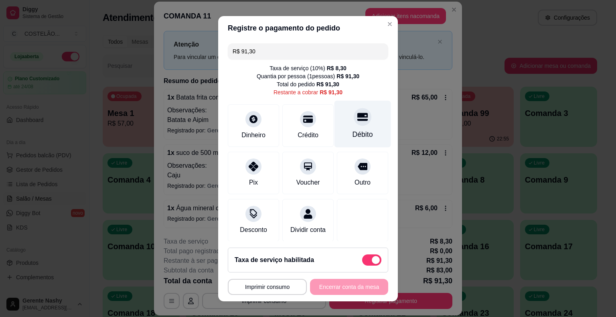
click at [353, 134] on div "Débito" at bounding box center [362, 134] width 20 height 10
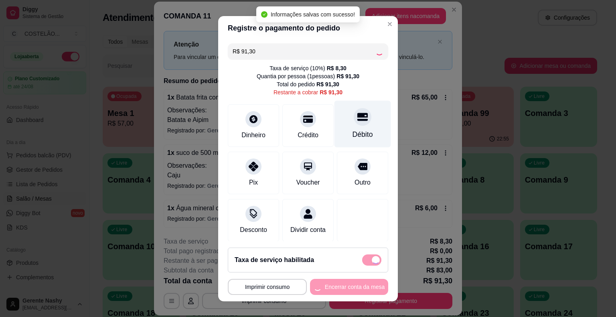
type input "R$ 0,00"
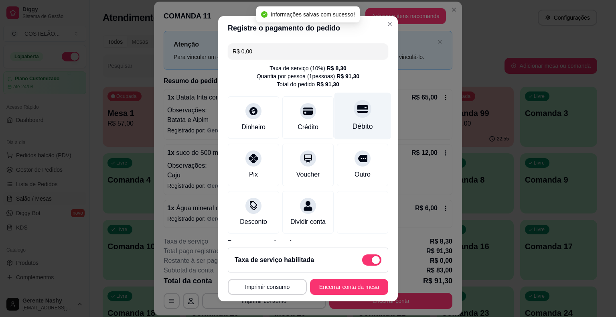
click at [278, 290] on button "Imprimir consumo" at bounding box center [267, 287] width 79 height 16
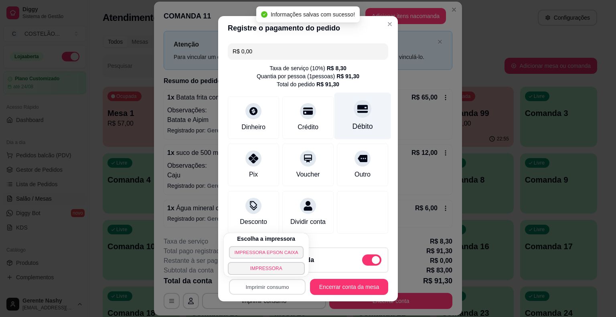
click at [273, 251] on button "IMPRESSORA EPSON CAIXA" at bounding box center [266, 252] width 75 height 12
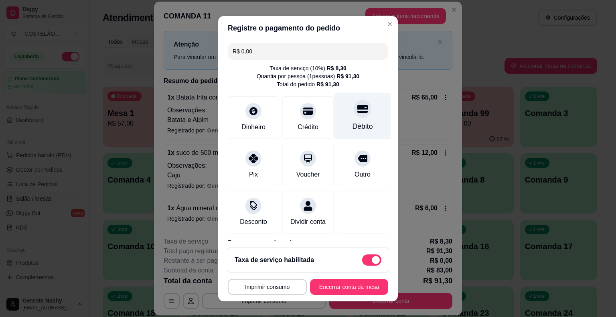
click at [332, 287] on button "Encerrar conta da mesa" at bounding box center [349, 287] width 78 height 16
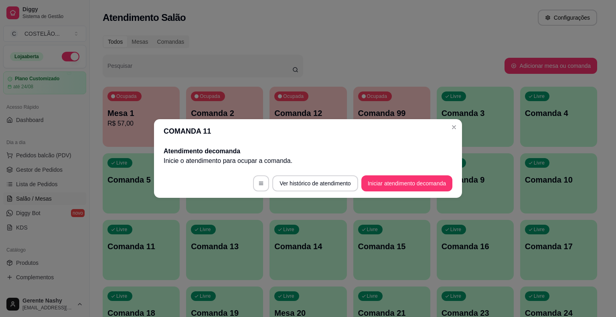
click at [455, 128] on div "Livre Comanda 3" at bounding box center [475, 112] width 77 height 51
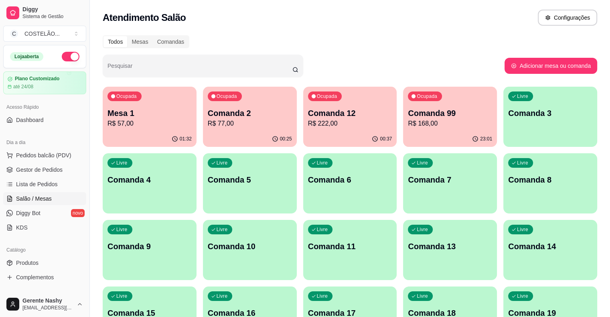
click at [140, 122] on p "R$ 57,00" at bounding box center [149, 124] width 84 height 10
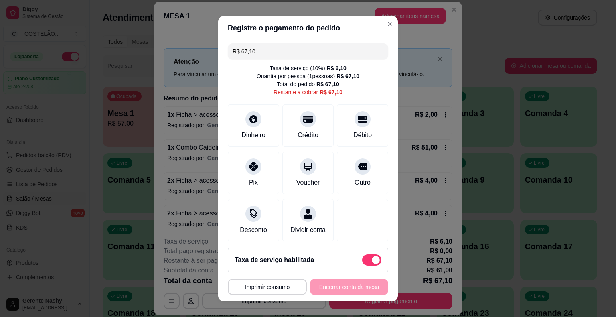
click at [330, 47] on input "R$ 67,10" at bounding box center [308, 51] width 151 height 16
click at [247, 172] on div "Pix" at bounding box center [253, 171] width 57 height 47
click at [259, 168] on div "Pix" at bounding box center [253, 171] width 57 height 47
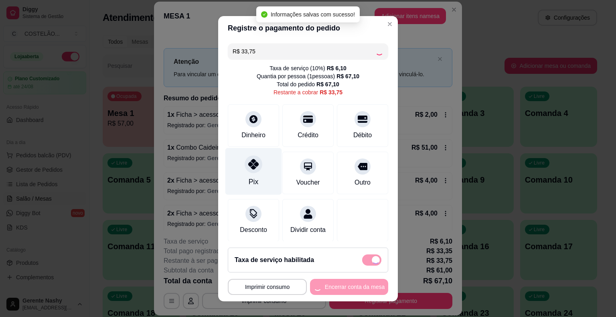
type input "R$ 0,00"
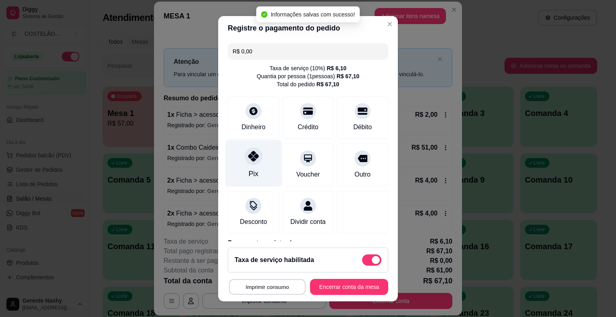
click at [282, 290] on button "Imprimir consumo" at bounding box center [267, 287] width 77 height 16
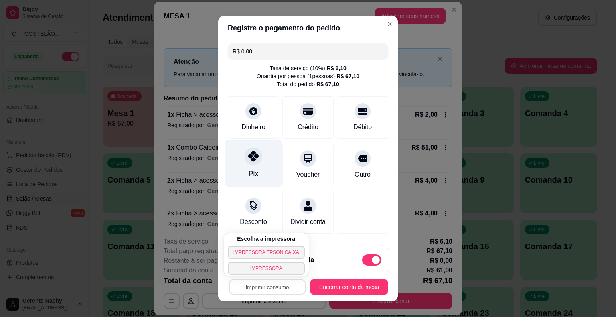
click at [265, 253] on button "IMPRESSORA EPSON CAIXA" at bounding box center [266, 252] width 77 height 13
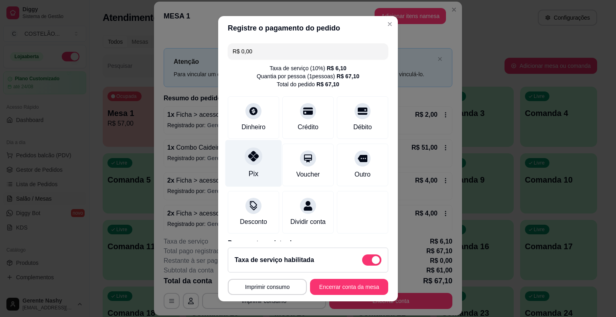
click at [340, 294] on button "Encerrar conta da mesa" at bounding box center [349, 287] width 78 height 16
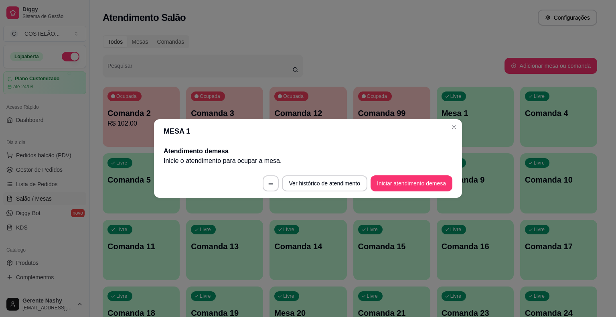
click at [454, 127] on div "Livre Mesa 1" at bounding box center [475, 112] width 77 height 51
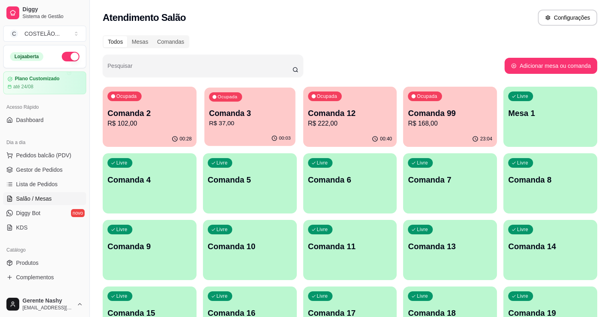
click at [247, 112] on p "Comanda 3" at bounding box center [250, 113] width 82 height 11
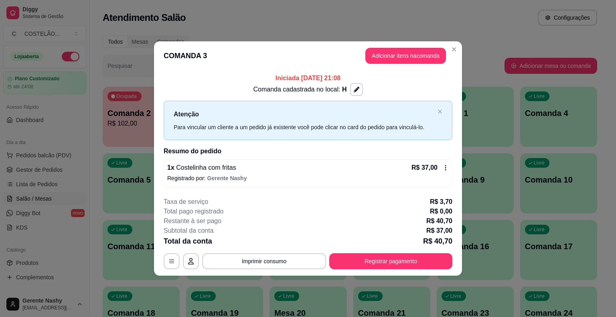
click at [406, 267] on button "Registrar pagamento" at bounding box center [390, 261] width 123 height 16
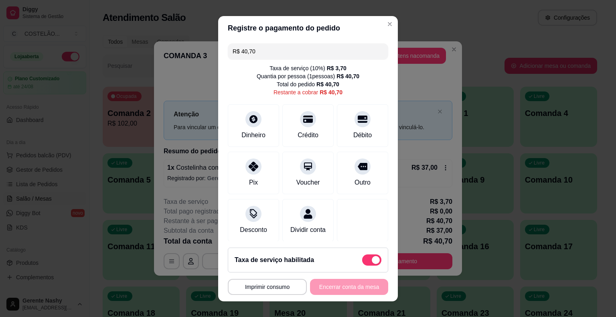
scroll to position [12, 0]
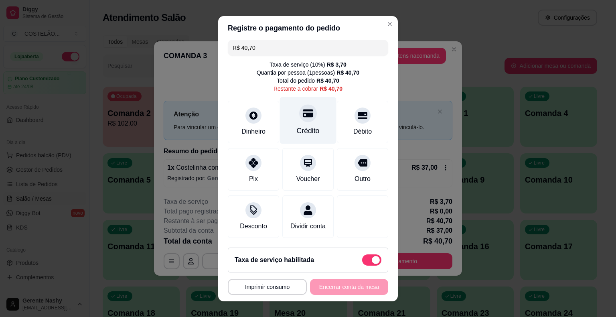
click at [298, 126] on div "Crédito" at bounding box center [308, 131] width 23 height 10
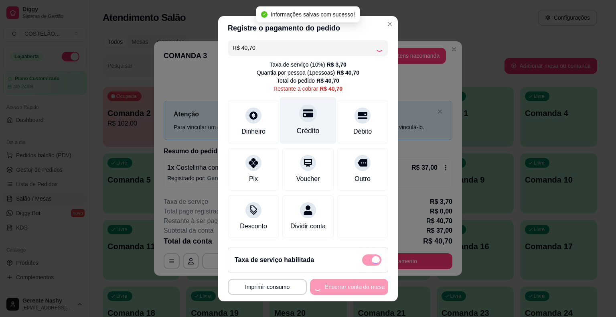
type input "R$ 0,00"
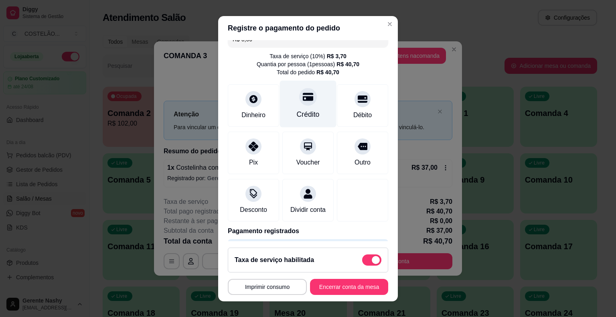
click at [283, 286] on button "Imprimir consumo" at bounding box center [267, 287] width 79 height 16
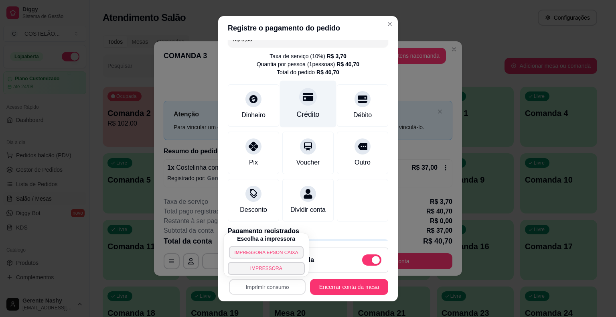
click at [286, 251] on button "IMPRESSORA EPSON CAIXA" at bounding box center [266, 252] width 75 height 12
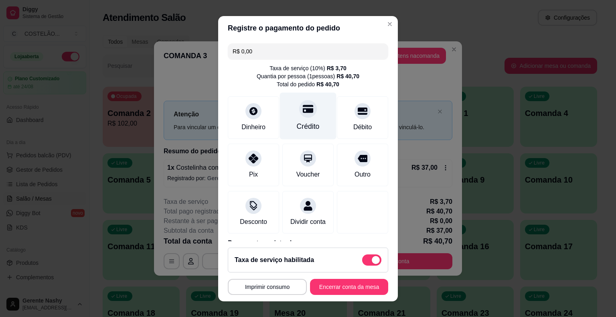
scroll to position [46, 0]
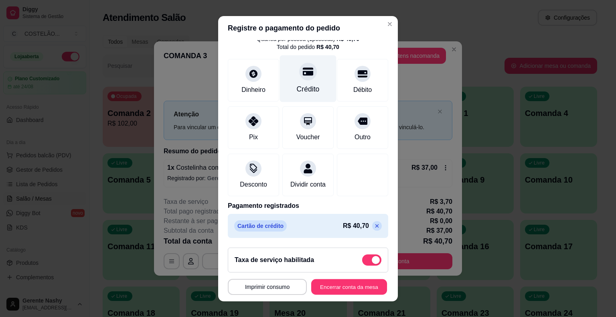
click at [336, 287] on button "Encerrar conta da mesa" at bounding box center [349, 287] width 76 height 16
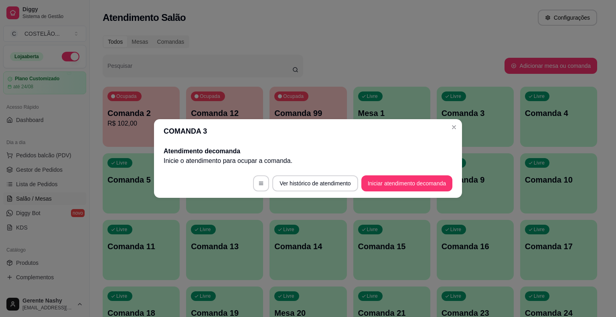
click at [456, 130] on div "Livre Comanda 3" at bounding box center [475, 112] width 77 height 51
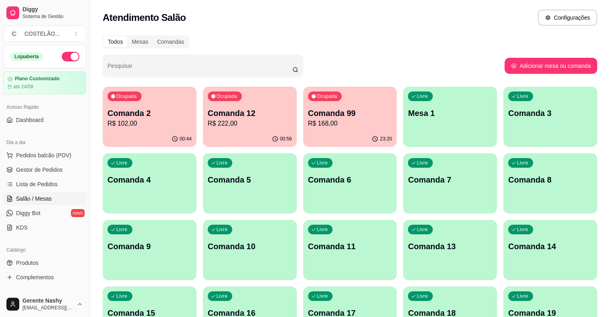
click at [139, 118] on p "Comanda 2" at bounding box center [149, 112] width 84 height 11
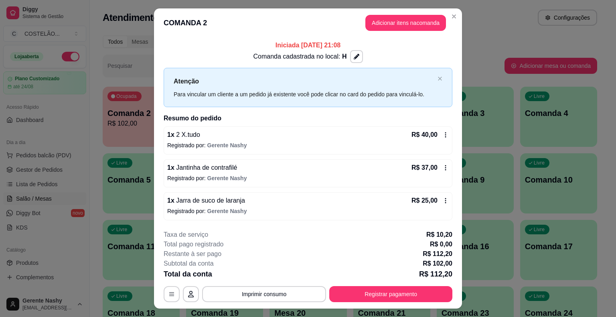
click at [489, 17] on div "Atendimento Salão Configurações" at bounding box center [350, 18] width 494 height 16
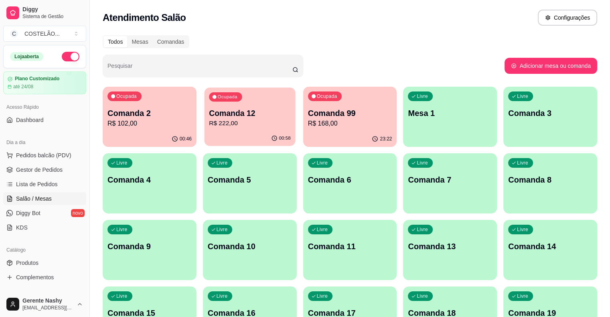
click at [244, 124] on p "R$ 222,00" at bounding box center [250, 123] width 82 height 9
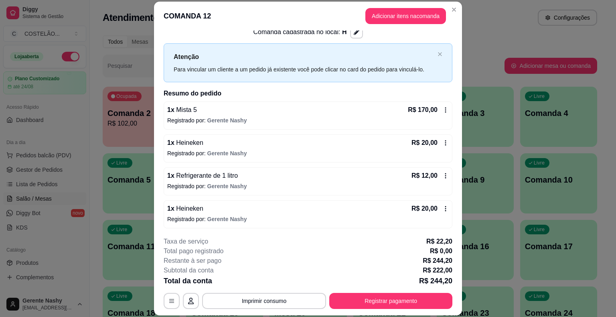
scroll to position [24, 0]
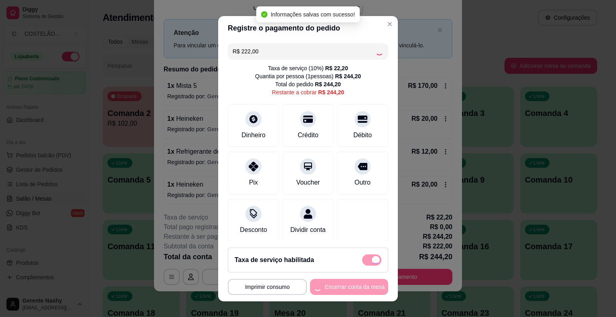
checkbox input "false"
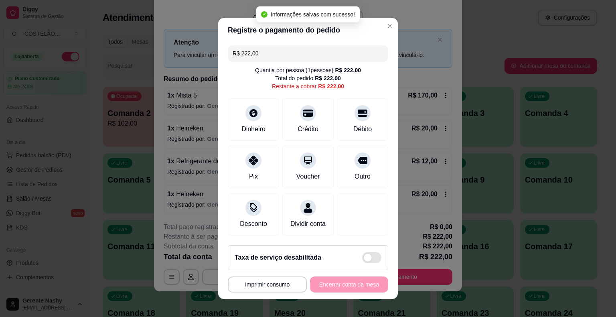
scroll to position [7, 0]
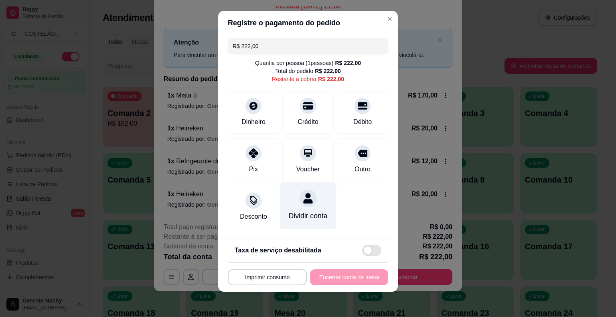
click at [305, 205] on div at bounding box center [308, 198] width 18 height 18
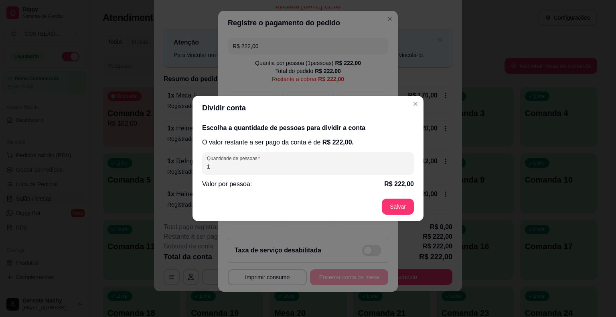
click at [321, 167] on input "1" at bounding box center [308, 166] width 202 height 8
type input "2"
click at [399, 204] on footer "Salvar" at bounding box center [307, 206] width 231 height 29
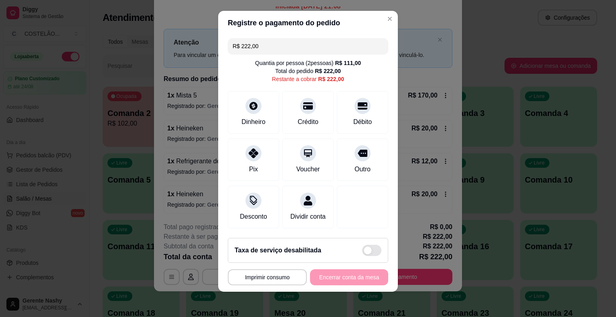
click at [499, 97] on div "**********" at bounding box center [308, 158] width 616 height 317
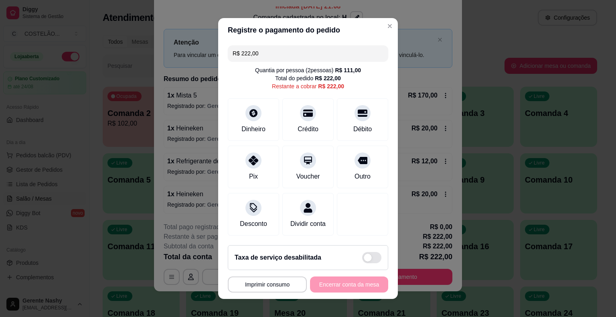
click at [367, 258] on span at bounding box center [371, 257] width 19 height 11
click at [367, 259] on input "checkbox" at bounding box center [364, 261] width 5 height 5
checkbox input "false"
type input "R$ 244,20"
checkbox input "true"
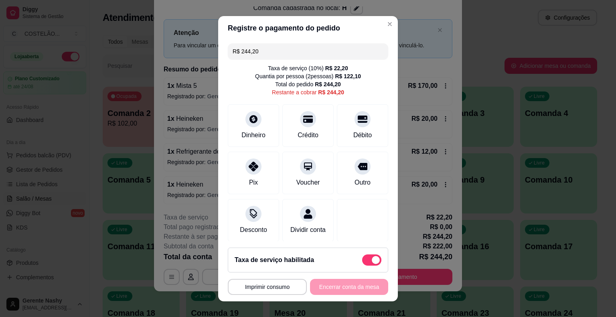
scroll to position [12, 0]
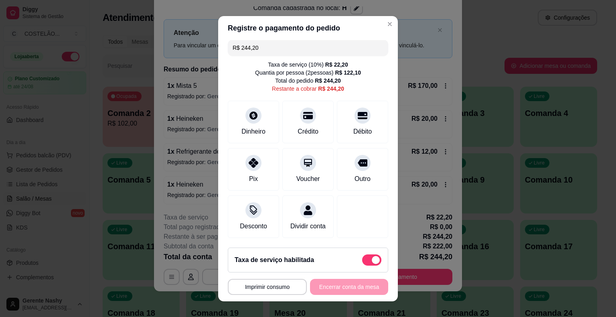
click at [382, 23] on div "Atenção Para vincular um cliente a um pedido já existente você pode clicar no c…" at bounding box center [308, 38] width 289 height 39
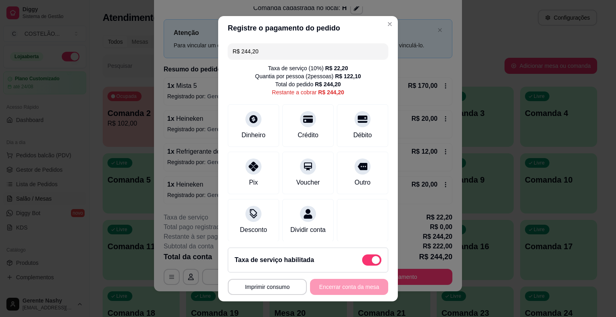
click at [353, 49] on input "R$ 244,20" at bounding box center [308, 51] width 151 height 16
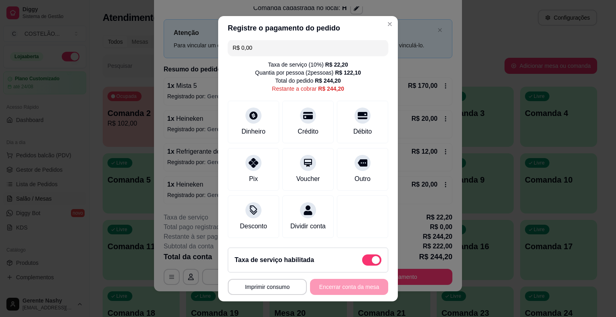
type input "R$ 0,00"
click at [381, 28] on p "Atenção" at bounding box center [304, 33] width 261 height 10
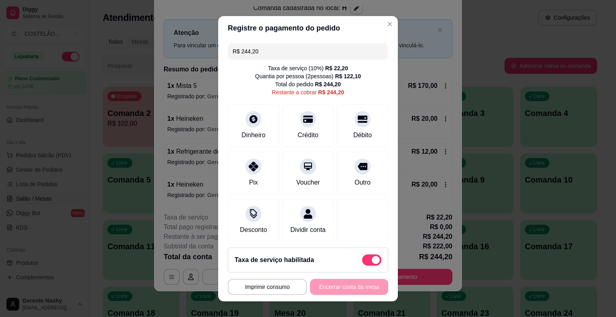
click at [365, 271] on div "Taxa de serviço habilitada" at bounding box center [308, 259] width 160 height 25
type input "R$ 222,00"
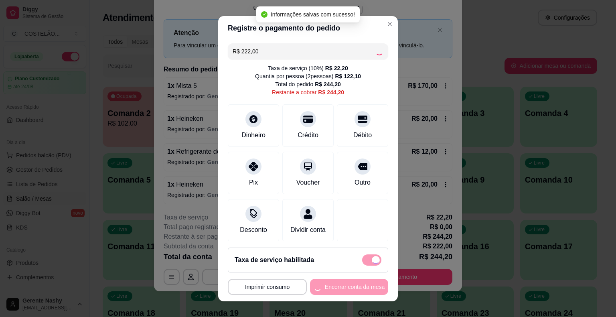
checkbox input "false"
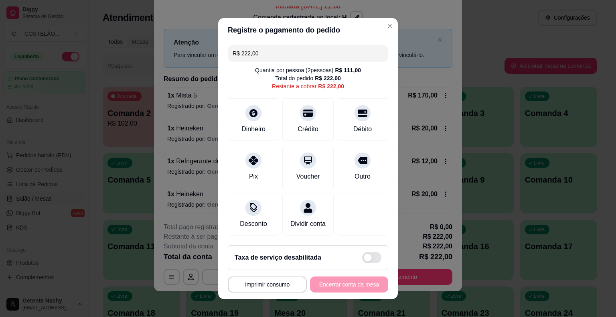
scroll to position [7, 0]
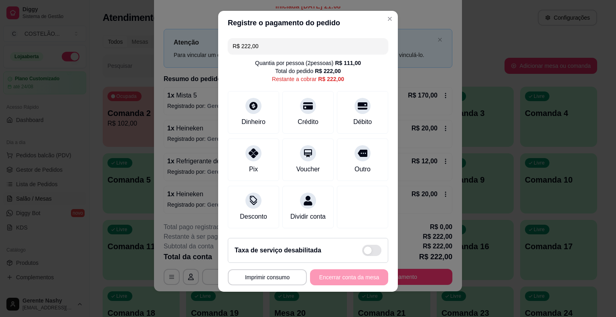
click at [306, 44] on input "R$ 222,00" at bounding box center [308, 46] width 151 height 16
click at [300, 119] on div "Crédito" at bounding box center [308, 121] width 23 height 10
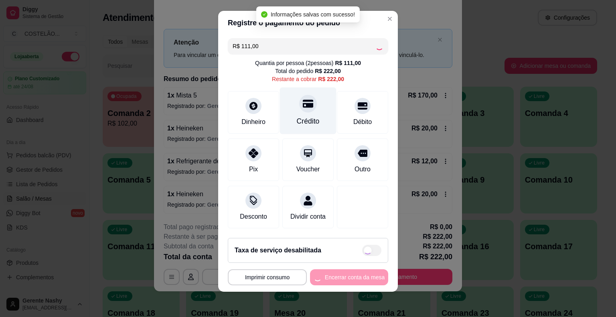
scroll to position [4, 0]
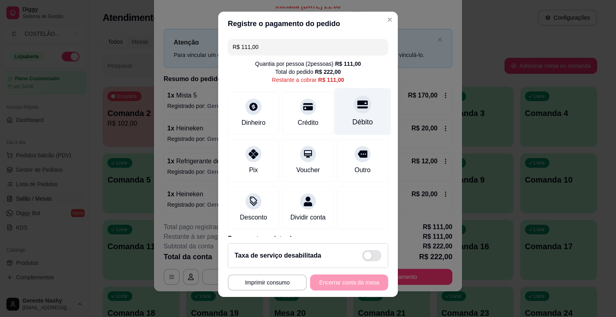
click at [354, 113] on div at bounding box center [363, 104] width 18 height 18
type input "R$ 0,00"
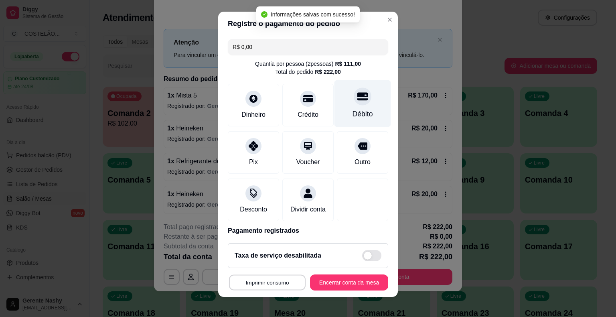
click at [287, 284] on button "Imprimir consumo" at bounding box center [267, 282] width 77 height 16
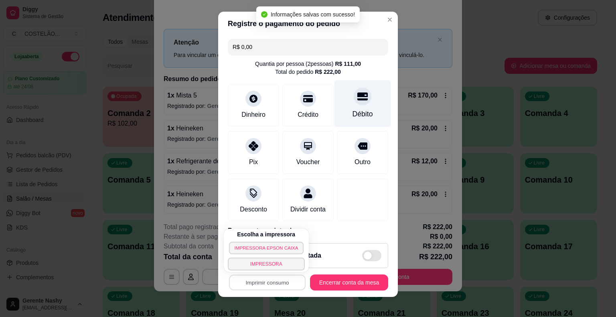
click at [271, 245] on button "IMPRESSORA EPSON CAIXA" at bounding box center [266, 247] width 75 height 12
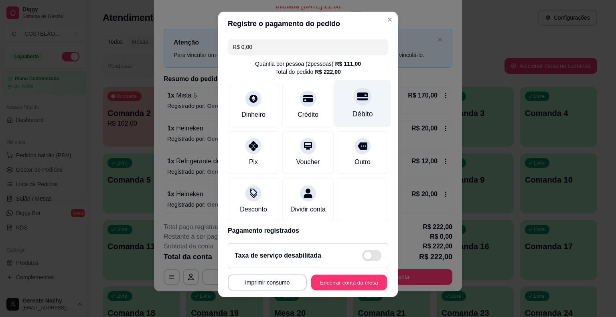
click at [338, 284] on button "Encerrar conta da mesa" at bounding box center [349, 282] width 76 height 16
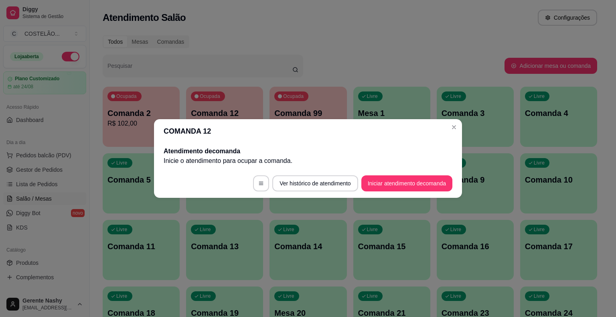
scroll to position [0, 0]
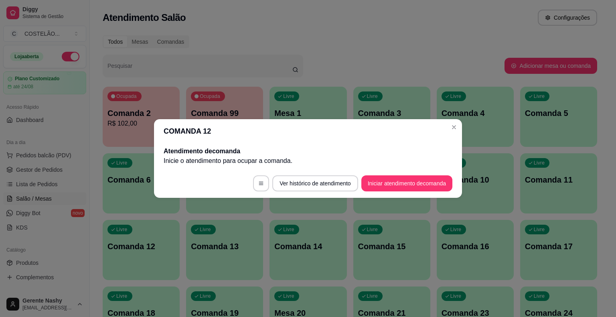
click at [455, 133] on div "Livre Comanda 4" at bounding box center [475, 112] width 77 height 51
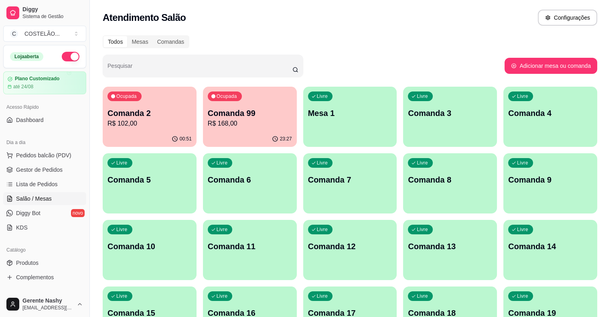
click at [146, 125] on p "R$ 102,00" at bounding box center [149, 124] width 84 height 10
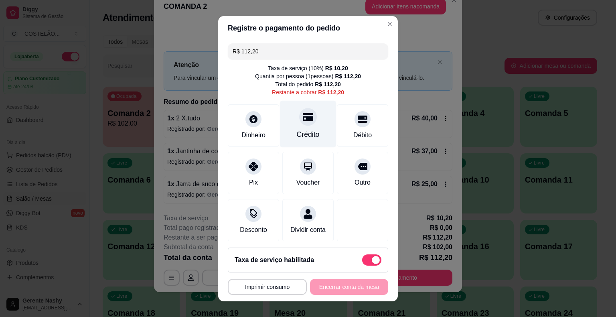
click at [301, 124] on div at bounding box center [308, 117] width 18 height 18
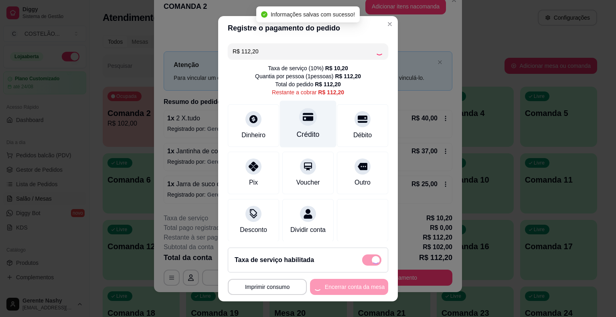
type input "R$ 0,00"
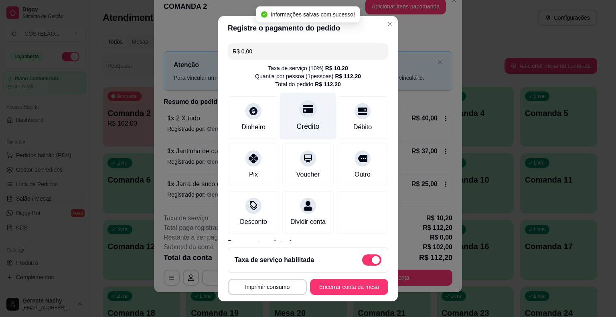
click at [280, 288] on button "Imprimir consumo" at bounding box center [267, 287] width 79 height 16
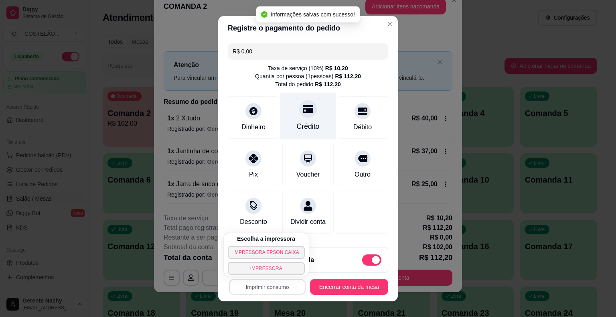
click at [277, 255] on button "IMPRESSORA EPSON CAIXA" at bounding box center [266, 252] width 77 height 13
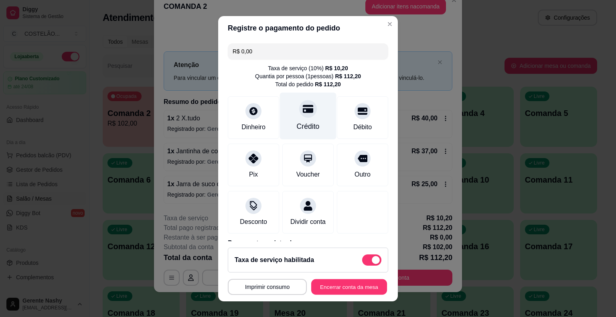
click at [335, 285] on button "Encerrar conta da mesa" at bounding box center [349, 287] width 76 height 16
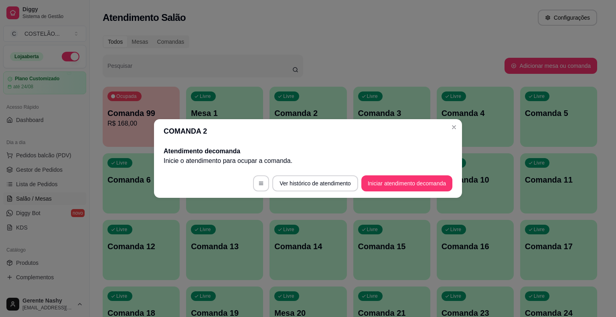
click at [448, 132] on header "COMANDA 2" at bounding box center [308, 131] width 308 height 24
click at [453, 131] on div "Livre Comanda 4" at bounding box center [475, 112] width 77 height 51
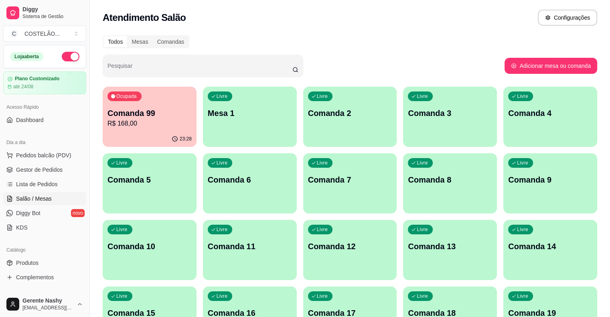
click at [136, 133] on div "23:28" at bounding box center [150, 139] width 94 height 16
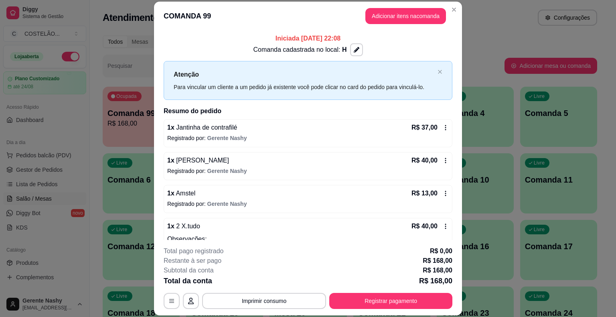
click at [290, 294] on button "Imprimir consumo" at bounding box center [264, 301] width 124 height 16
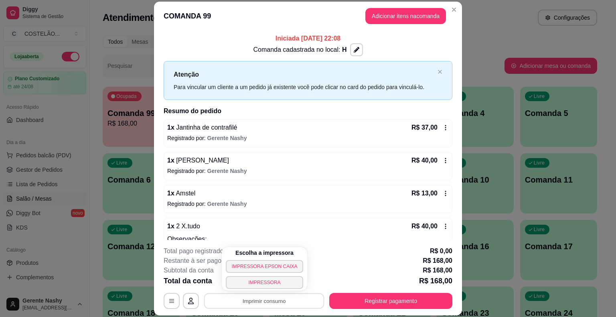
click at [282, 263] on button "IMPRESSORA EPSON CAIXA" at bounding box center [264, 266] width 77 height 13
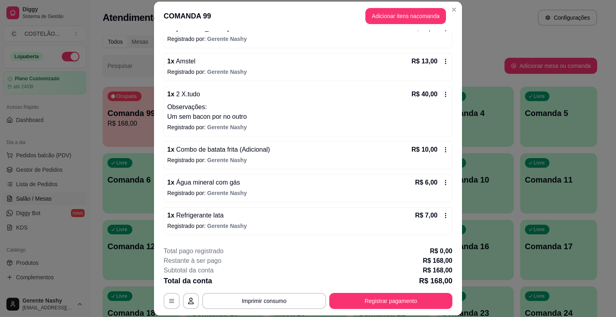
scroll to position [135, 0]
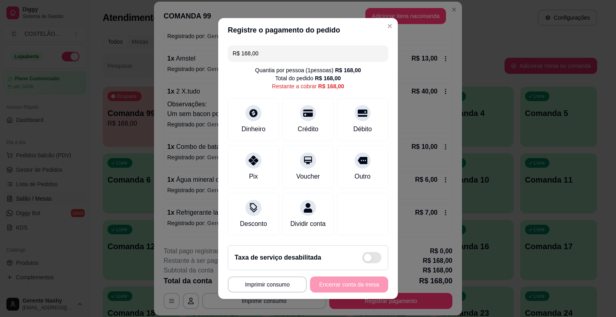
click at [383, 26] on header "COMANDA 99 Adicionar itens na comanda" at bounding box center [308, 16] width 308 height 29
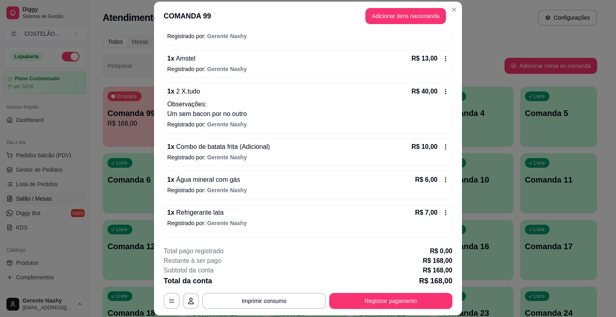
click at [445, 58] on icon at bounding box center [445, 58] width 1 height 5
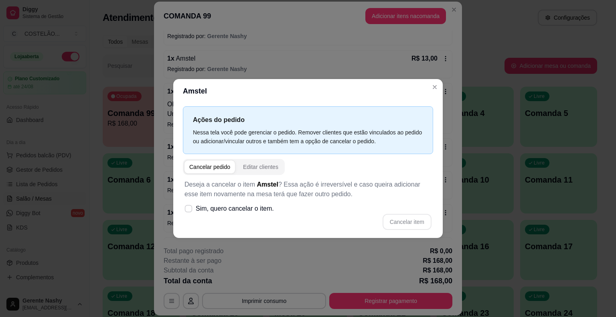
click at [193, 213] on label "Sim, quero cancelar o item." at bounding box center [229, 209] width 96 height 16
click at [189, 213] on input "Sim, quero cancelar o item." at bounding box center [186, 212] width 5 height 5
checkbox input "true"
click at [393, 224] on button "Cancelar item" at bounding box center [407, 222] width 49 height 16
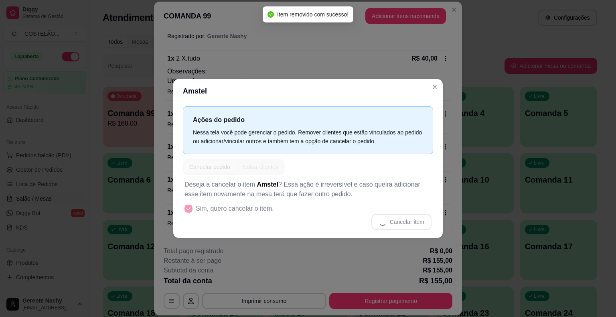
click at [435, 91] on p "Registrado por: Gerente Nashy" at bounding box center [308, 91] width 282 height 8
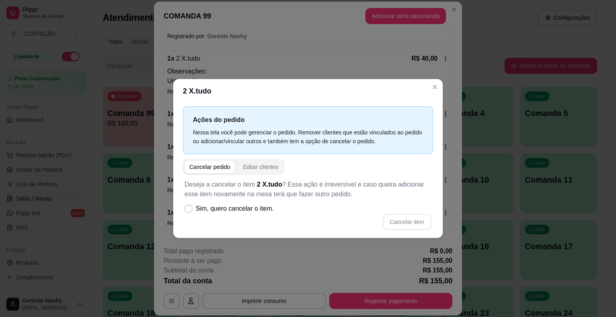
click at [439, 87] on p "Registrado por: Gerente Nashy" at bounding box center [308, 91] width 282 height 8
click at [440, 85] on button "Close" at bounding box center [434, 87] width 13 height 13
click at [439, 86] on div "1 x 2 X.tudo R$ 40,00 Observações: Um sem bacon por no outro Registrado por: Ge…" at bounding box center [308, 75] width 289 height 51
click at [189, 215] on label "Sim, quero cancelar o item." at bounding box center [229, 209] width 96 height 16
click at [189, 215] on input "Sim, quero cancelar o item." at bounding box center [186, 212] width 5 height 5
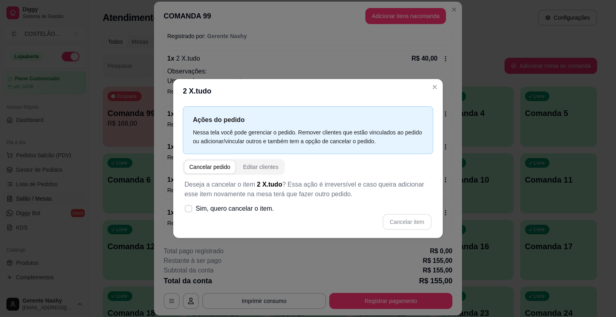
checkbox input "true"
click at [408, 223] on button "Cancelar item" at bounding box center [407, 222] width 49 height 16
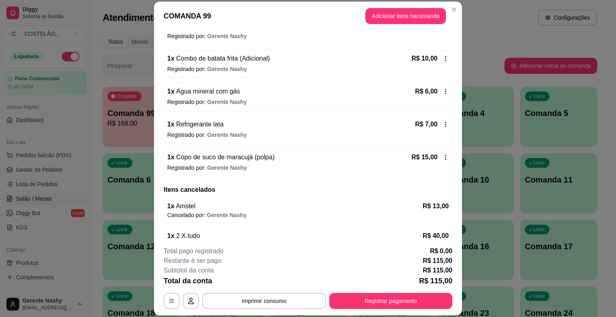
click at [442, 90] on icon at bounding box center [445, 91] width 6 height 6
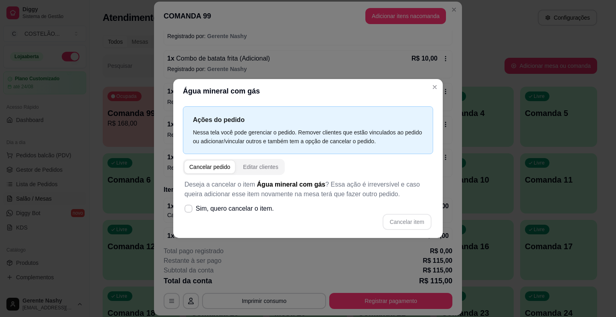
click at [442, 88] on icon at bounding box center [445, 91] width 6 height 6
click at [439, 62] on div "R$ 10,00" at bounding box center [429, 59] width 37 height 10
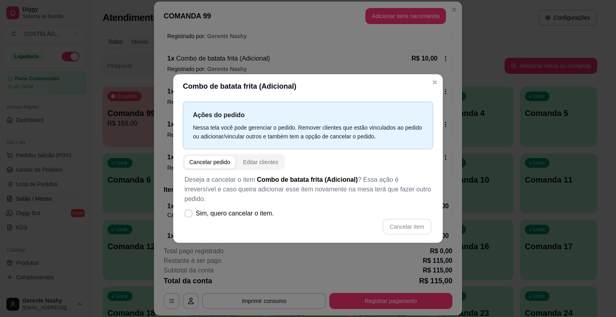
click at [437, 63] on div "1 x Combo de batata frita (Adicional) R$ 10,00 Registrado por: Gerente Nashy" at bounding box center [308, 64] width 289 height 28
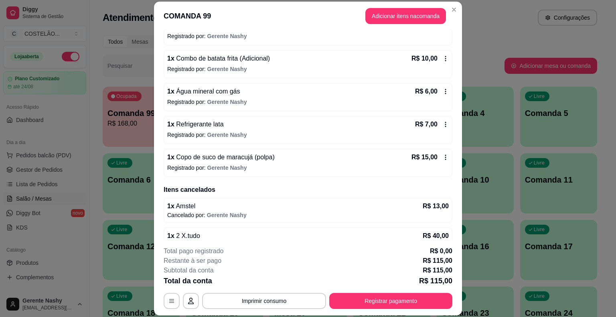
click at [435, 61] on div "R$ 10,00" at bounding box center [429, 59] width 37 height 10
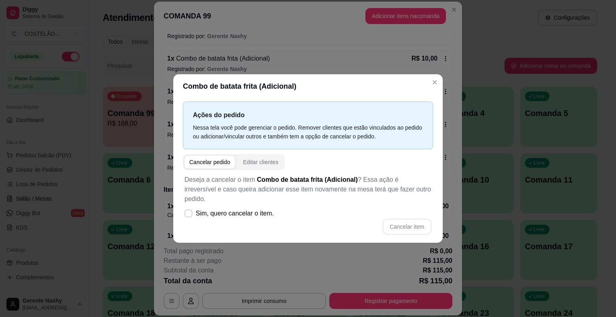
click at [510, 68] on div "COMANDA 99 Adicionar itens na comanda Iniciada [DATE] 22:08 Comanda cadastrada …" at bounding box center [308, 158] width 616 height 317
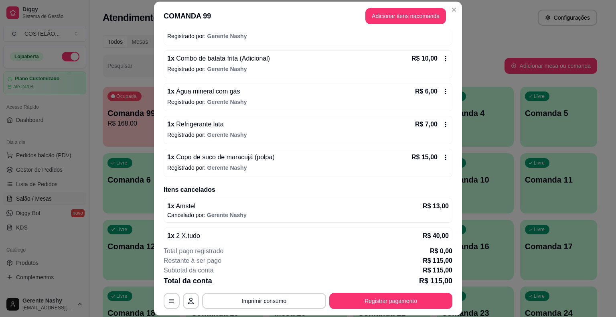
click at [442, 59] on icon at bounding box center [445, 58] width 6 height 6
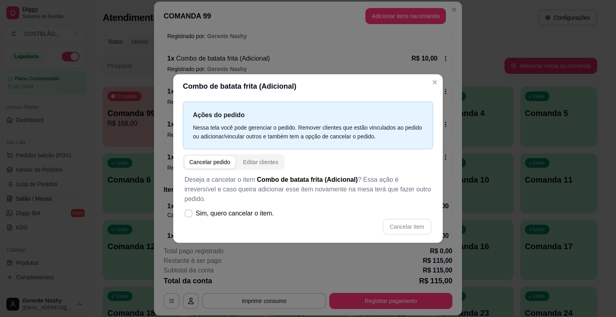
click at [193, 211] on label "Sim, quero cancelar o item." at bounding box center [229, 213] width 96 height 16
click at [189, 215] on input "Sim, quero cancelar o item." at bounding box center [186, 217] width 5 height 5
checkbox input "true"
click at [402, 225] on button "Cancelar item" at bounding box center [407, 227] width 48 height 16
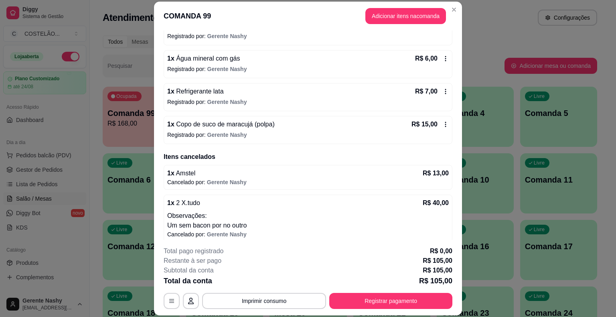
click at [442, 58] on icon at bounding box center [445, 58] width 6 height 6
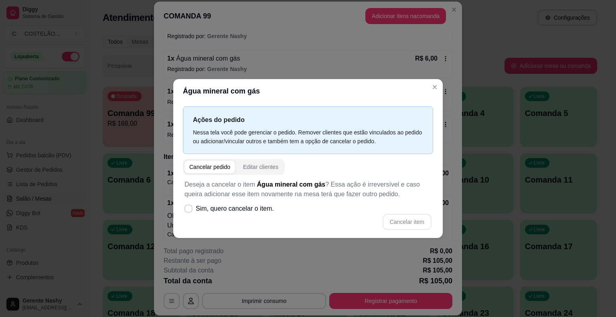
click at [187, 213] on label "Sim, quero cancelar o item." at bounding box center [229, 209] width 96 height 16
click at [187, 213] on input "Sim, quero cancelar o item." at bounding box center [186, 212] width 5 height 5
checkbox input "true"
click at [413, 223] on button "Cancelar item" at bounding box center [407, 222] width 49 height 16
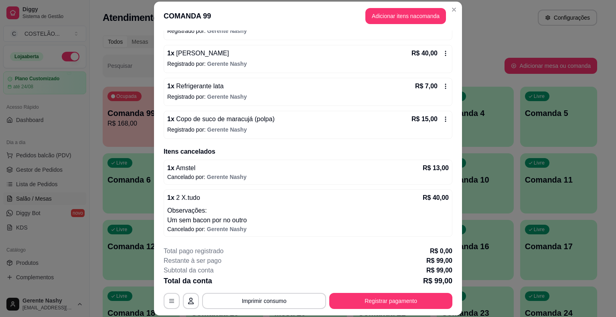
scroll to position [0, 0]
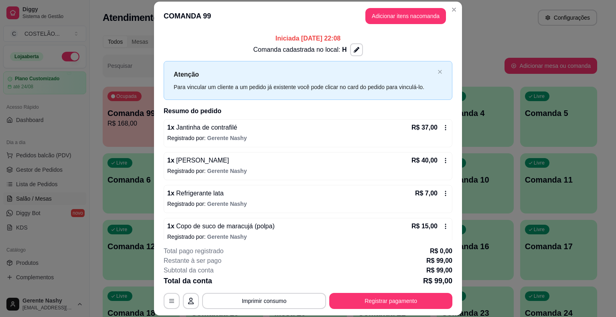
click at [442, 127] on icon at bounding box center [445, 127] width 6 height 6
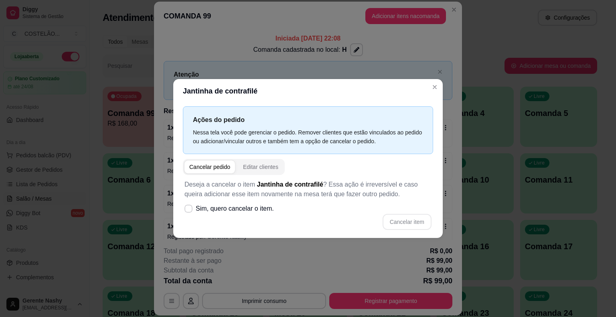
click at [192, 212] on label "Sim, quero cancelar o item." at bounding box center [229, 209] width 96 height 16
click at [189, 212] on input "Sim, quero cancelar o item." at bounding box center [186, 212] width 5 height 5
checkbox input "true"
click at [417, 220] on button "Cancelar item" at bounding box center [407, 222] width 49 height 16
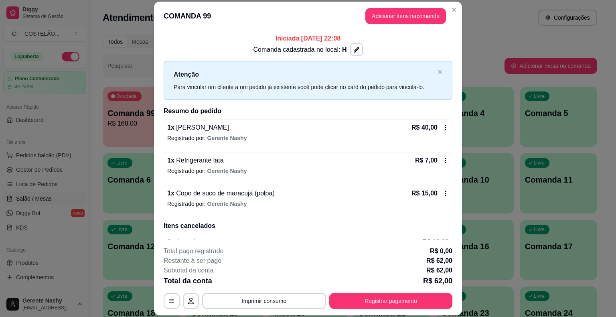
click at [442, 127] on icon at bounding box center [445, 127] width 6 height 6
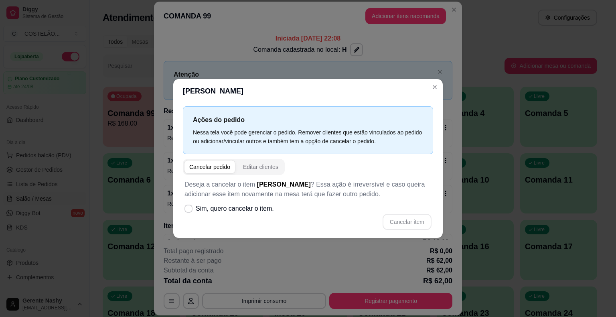
click at [191, 213] on label "Sim, quero cancelar o item." at bounding box center [229, 209] width 96 height 16
click at [189, 213] on input "Sim, quero cancelar o item." at bounding box center [186, 212] width 5 height 5
checkbox input "true"
click at [413, 226] on button "Cancelar item" at bounding box center [407, 222] width 49 height 16
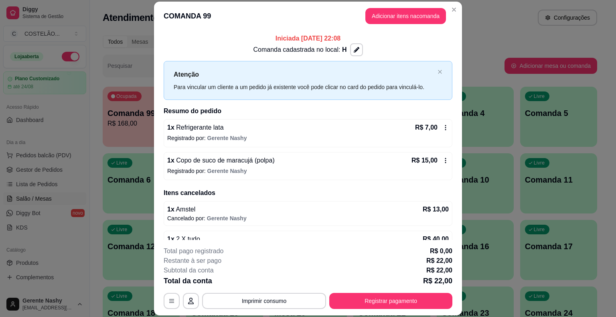
click at [445, 127] on icon at bounding box center [445, 127] width 1 height 5
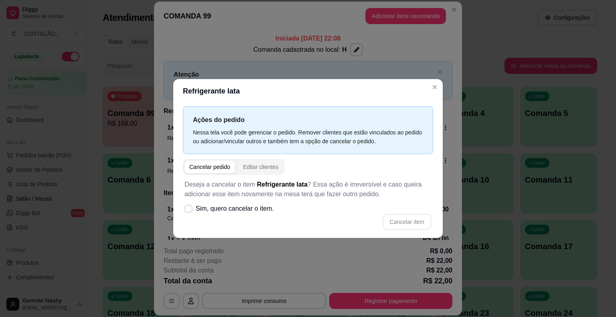
click at [195, 223] on div "Cancelar item" at bounding box center [307, 222] width 247 height 16
click at [194, 208] on label "Sim, quero cancelar o item." at bounding box center [229, 209] width 96 height 16
click at [189, 210] on input "Sim, quero cancelar o item." at bounding box center [186, 212] width 5 height 5
checkbox input "true"
click at [405, 220] on button "Cancelar item" at bounding box center [407, 222] width 49 height 16
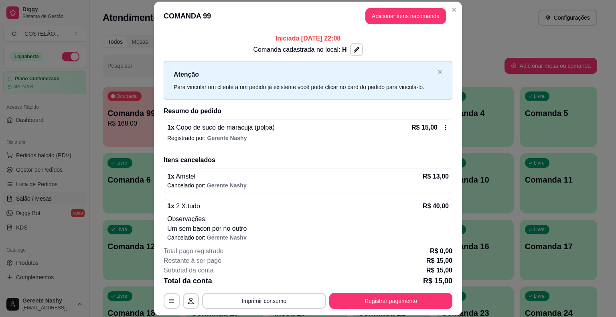
click at [442, 129] on icon at bounding box center [445, 127] width 6 height 6
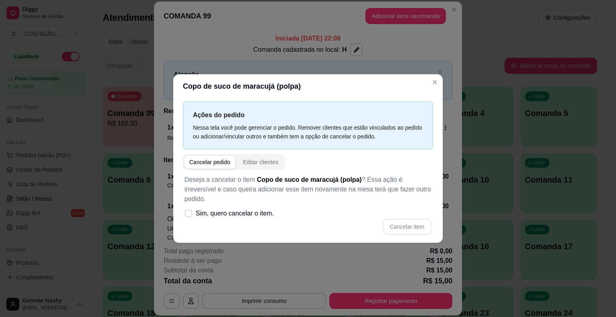
click at [184, 211] on label "Sim, quero cancelar o item." at bounding box center [229, 213] width 96 height 16
click at [184, 215] on input "Sim, quero cancelar o item." at bounding box center [186, 217] width 5 height 5
checkbox input "true"
click at [412, 225] on button "Cancelar item" at bounding box center [407, 227] width 48 height 16
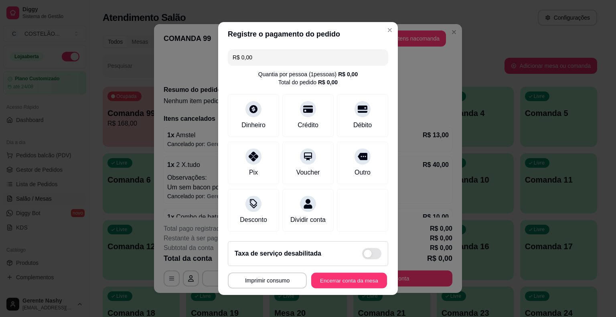
click at [335, 286] on button "Encerrar conta da mesa" at bounding box center [349, 281] width 76 height 16
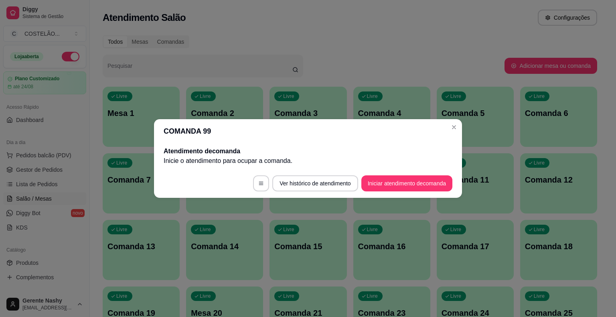
click at [460, 130] on div "Livre Comanda 5" at bounding box center [475, 112] width 77 height 51
